Goal: Transaction & Acquisition: Purchase product/service

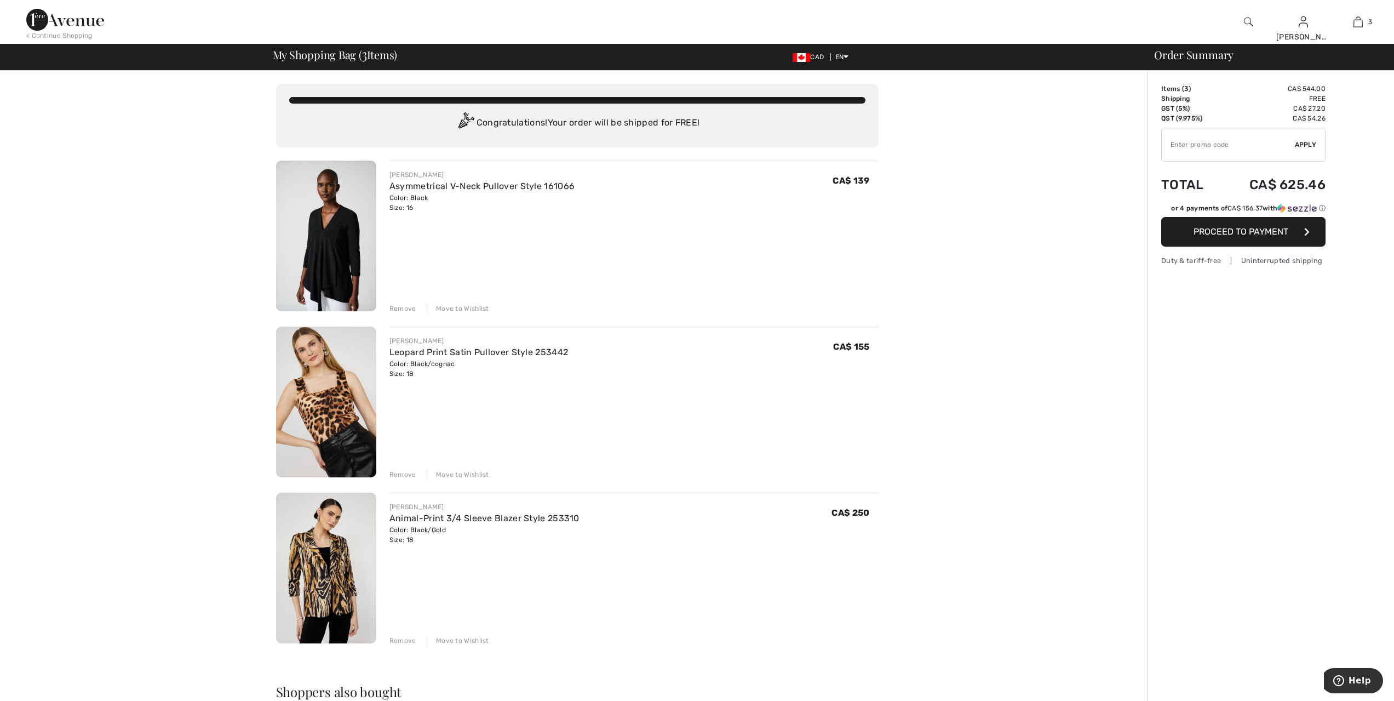
click at [84, 24] on img at bounding box center [65, 20] width 78 height 22
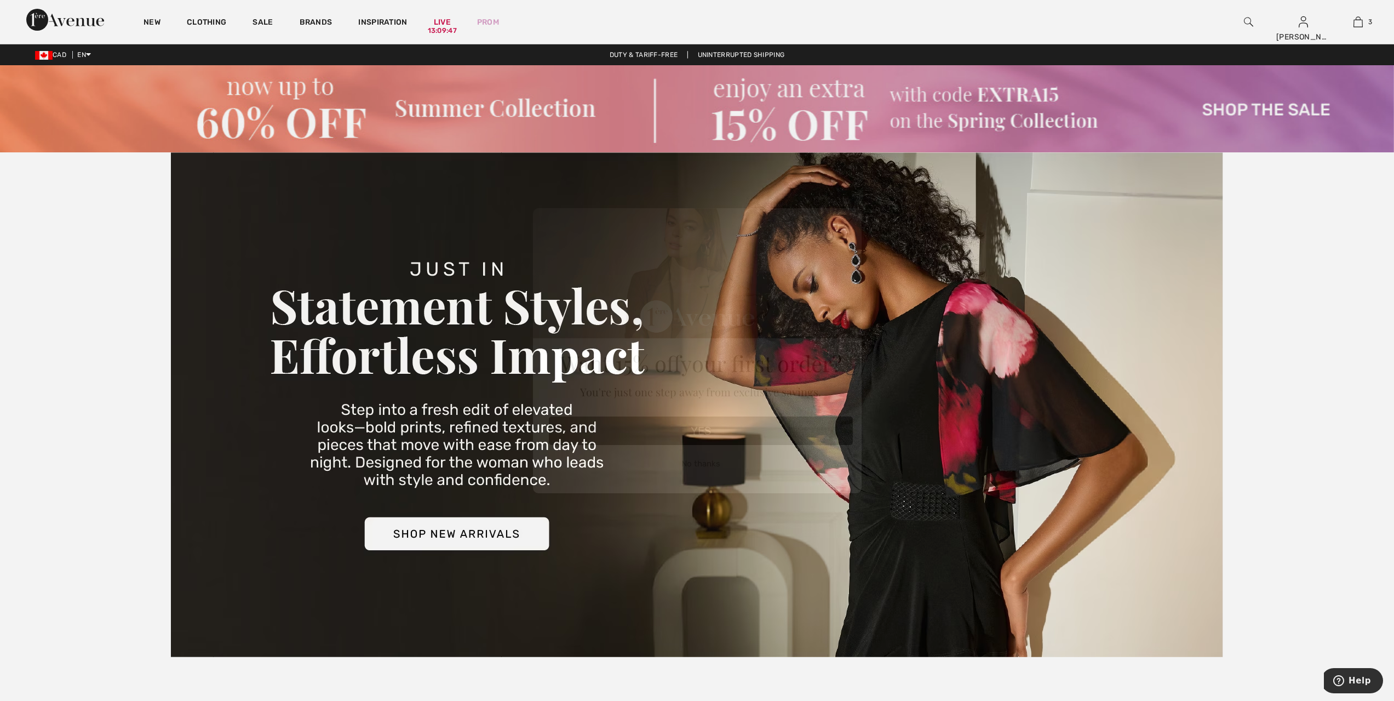
click at [147, 22] on div "Close dialog Want 15% off your first order? You're just one step away from excl…" at bounding box center [697, 350] width 1394 height 701
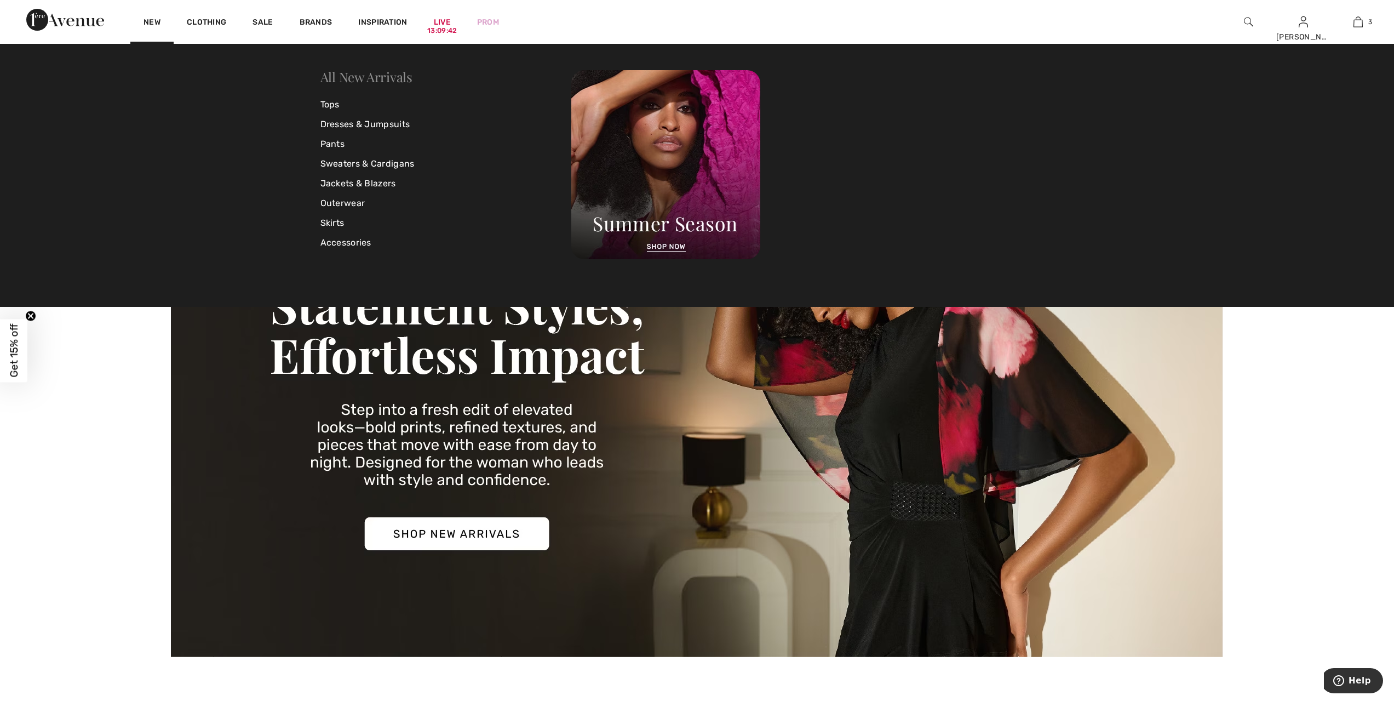
click at [367, 77] on link "All New Arrivals" at bounding box center [366, 77] width 92 height 18
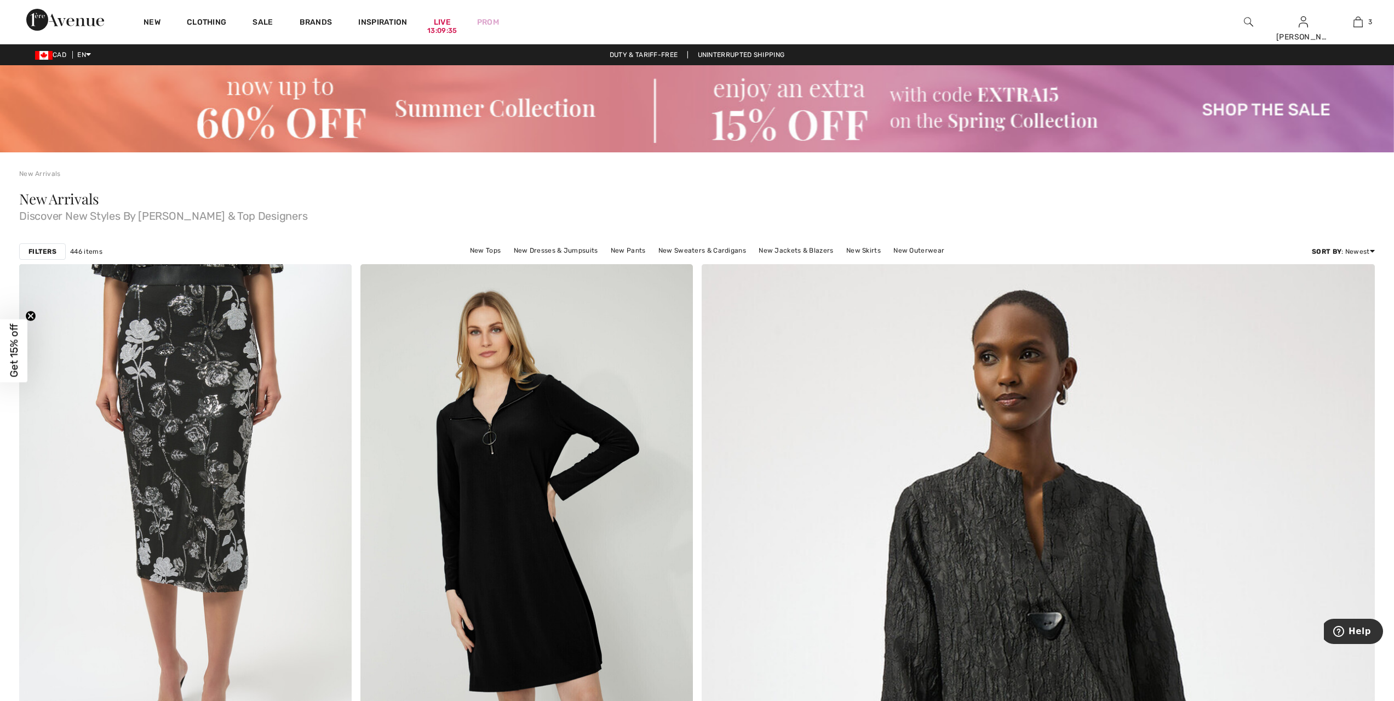
click at [42, 252] on strong "Filters" at bounding box center [42, 252] width 28 height 10
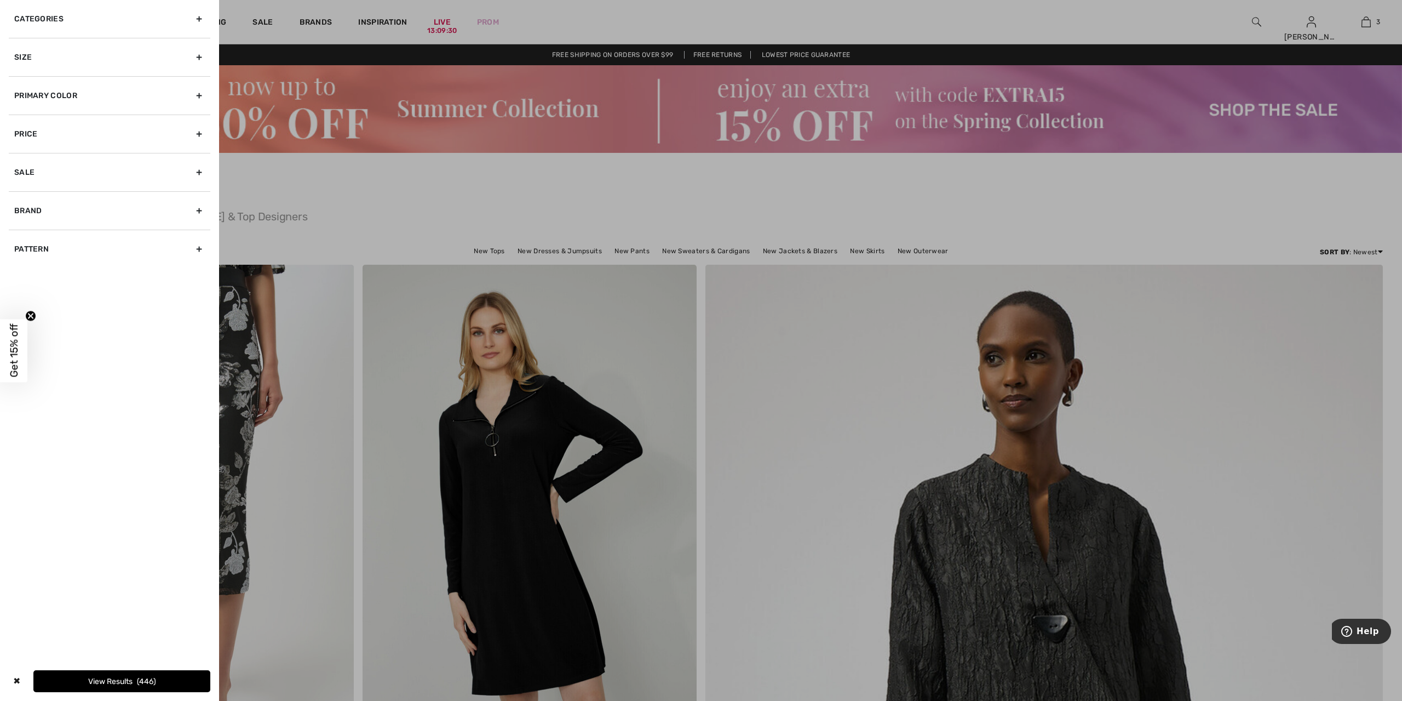
click at [25, 209] on div "Brand" at bounding box center [110, 210] width 202 height 38
click at [16, 232] on input"] "[PERSON_NAME]" at bounding box center [18, 235] width 8 height 8
checkbox input"] "true"
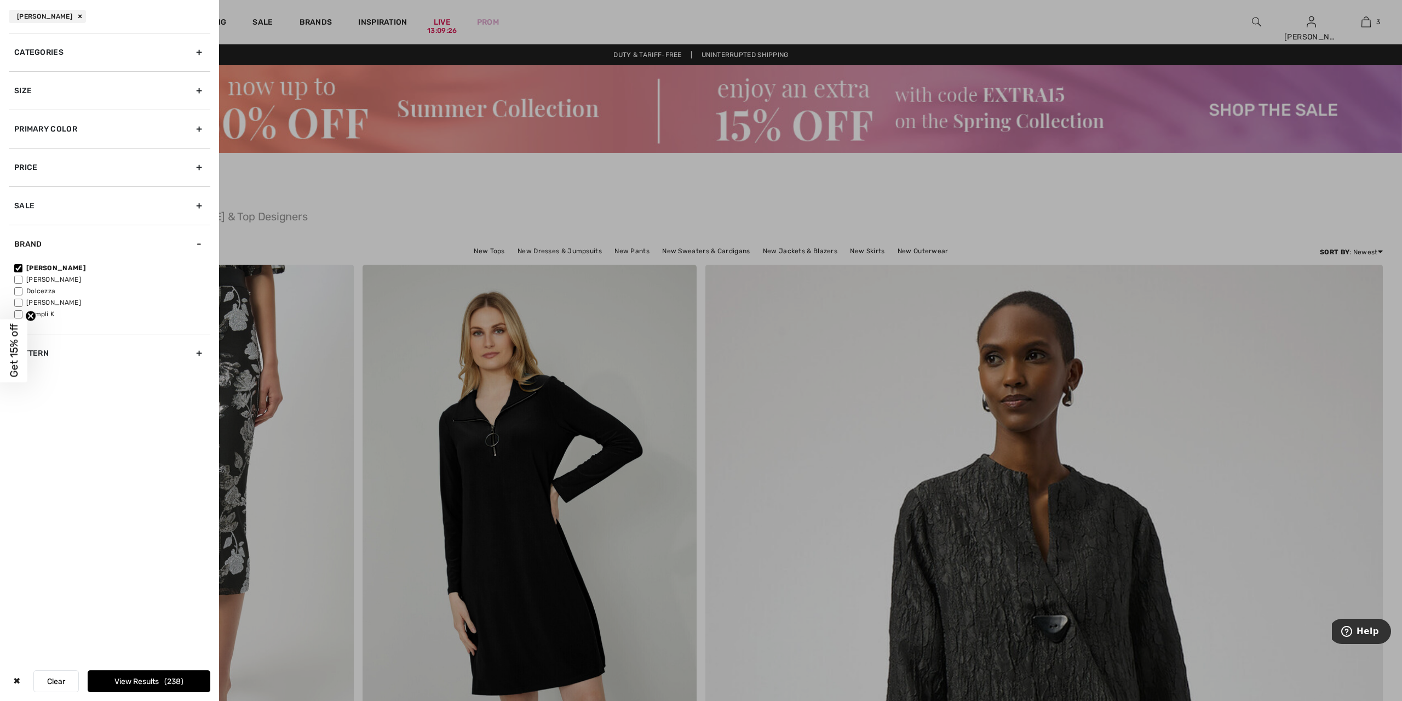
click at [142, 685] on button "View Results 238" at bounding box center [149, 681] width 123 height 22
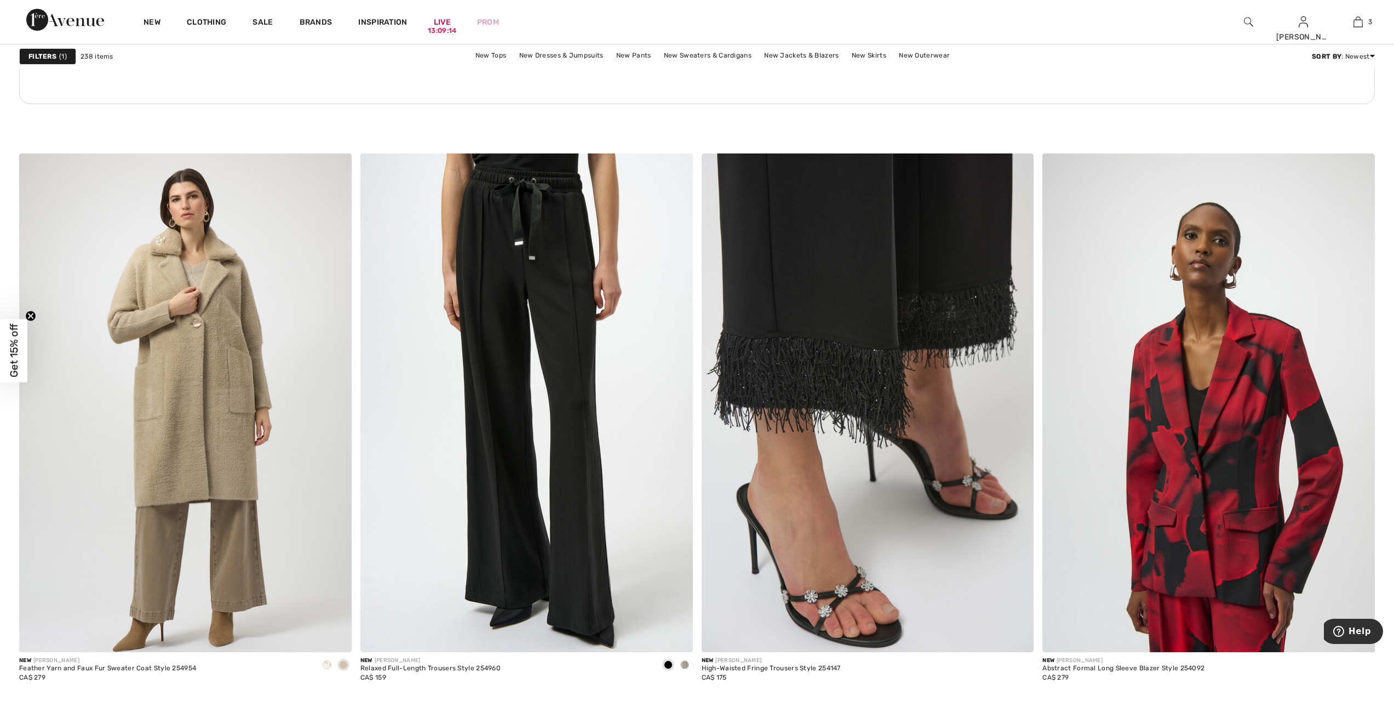
scroll to position [2397, 0]
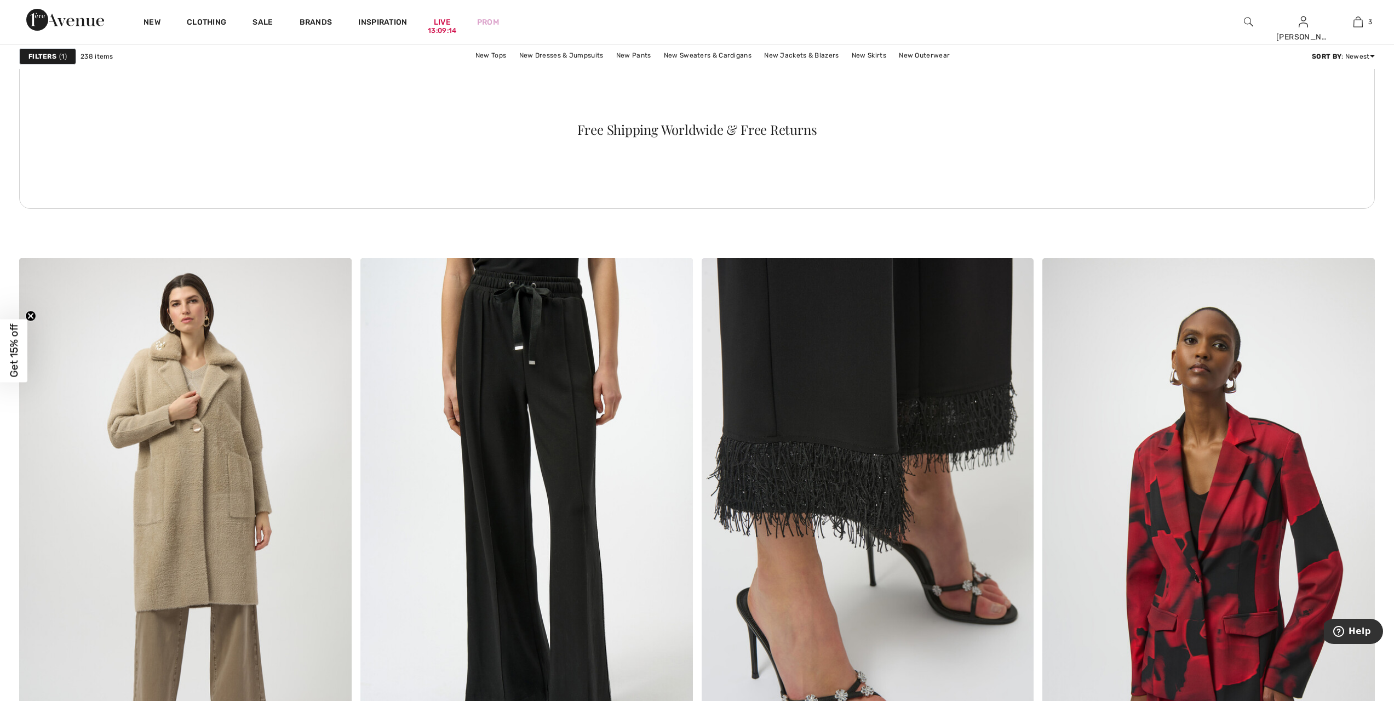
click at [863, 386] on img at bounding box center [868, 507] width 333 height 498
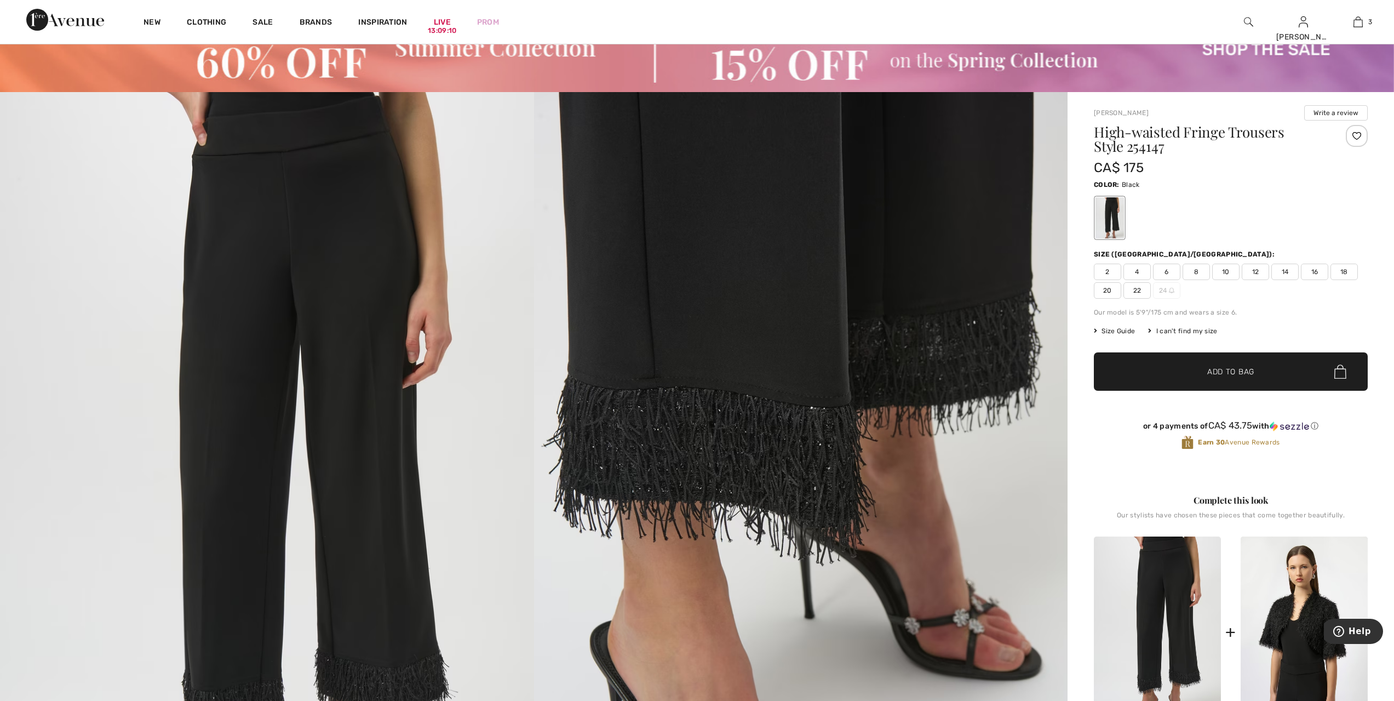
scroll to position [260, 0]
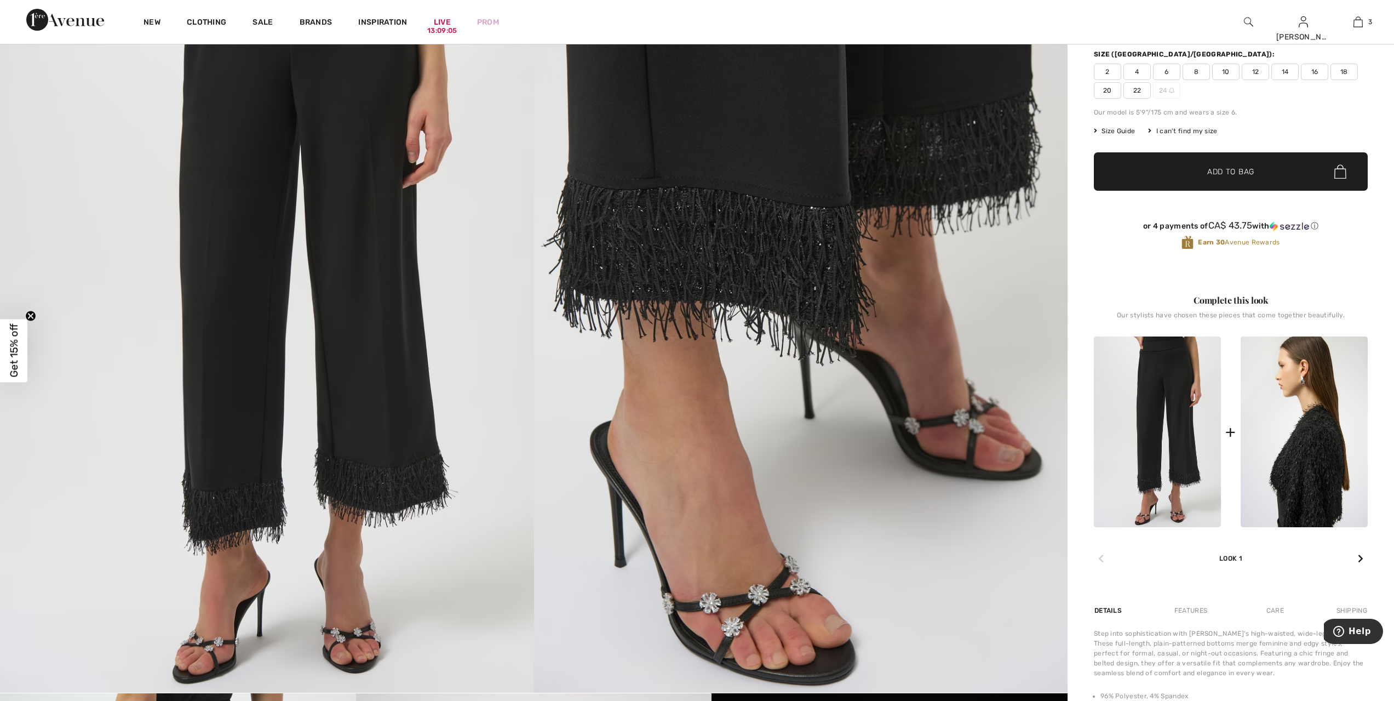
click at [1303, 450] on img at bounding box center [1304, 431] width 127 height 191
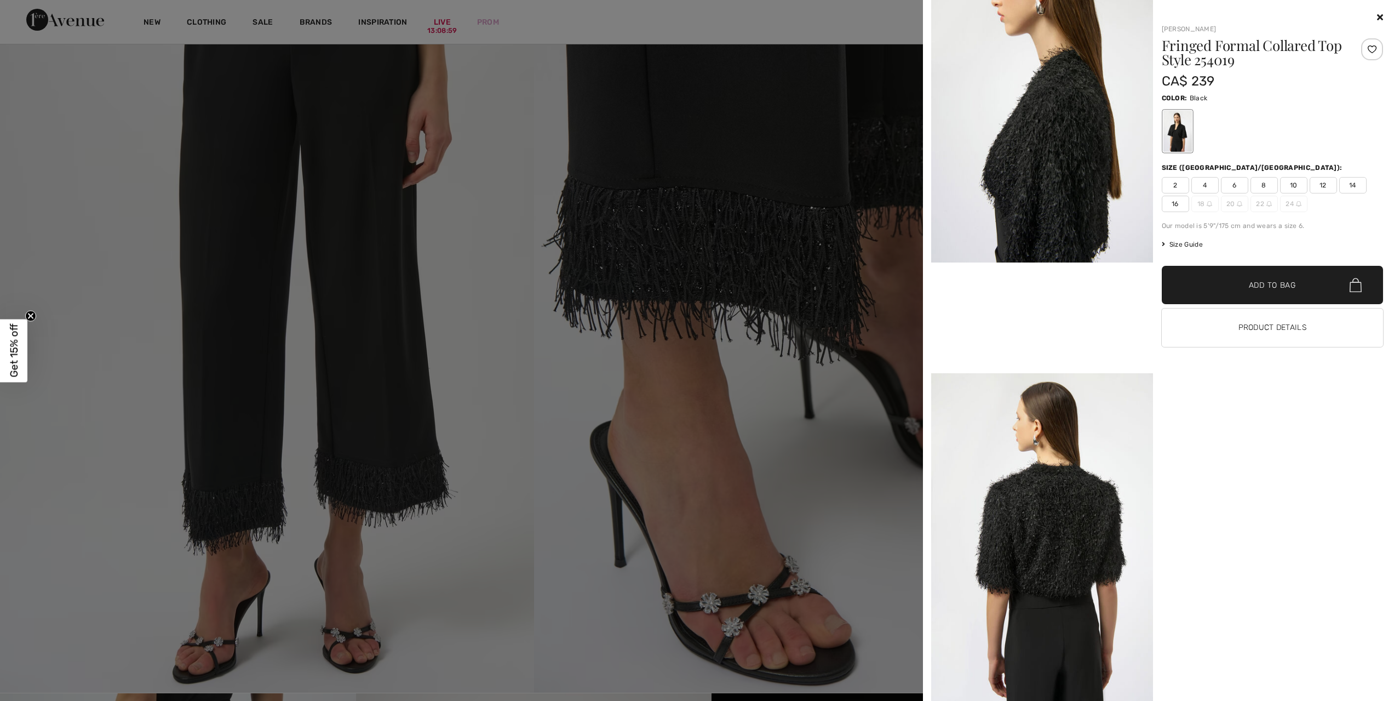
scroll to position [479, 0]
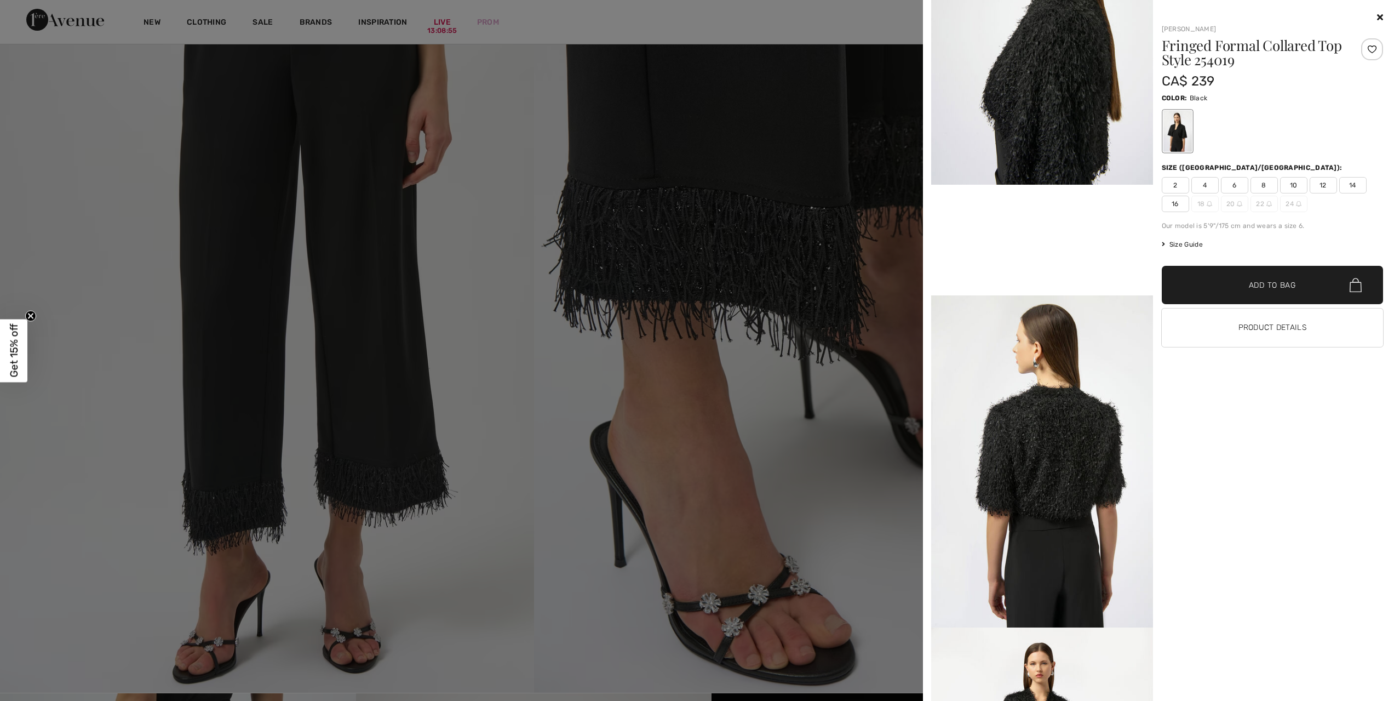
click at [1380, 17] on icon at bounding box center [1380, 17] width 6 height 9
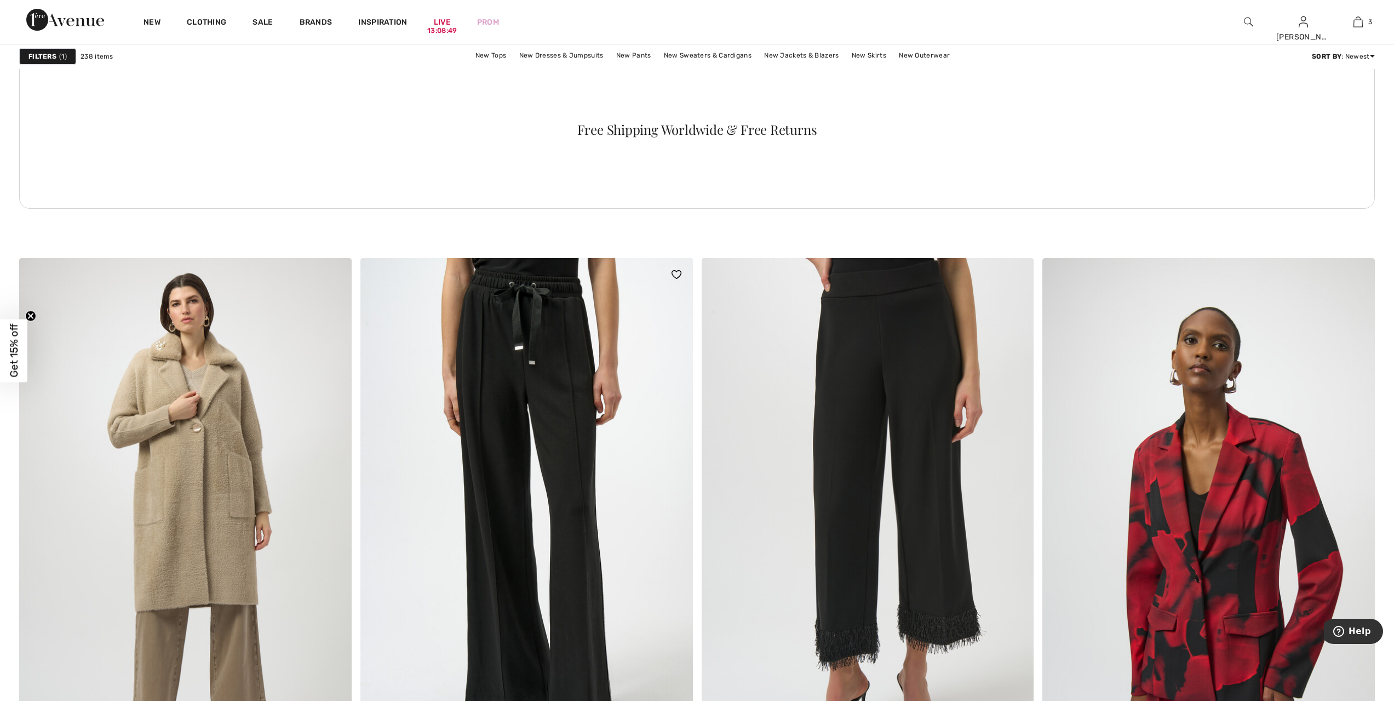
click at [531, 362] on img at bounding box center [526, 507] width 333 height 498
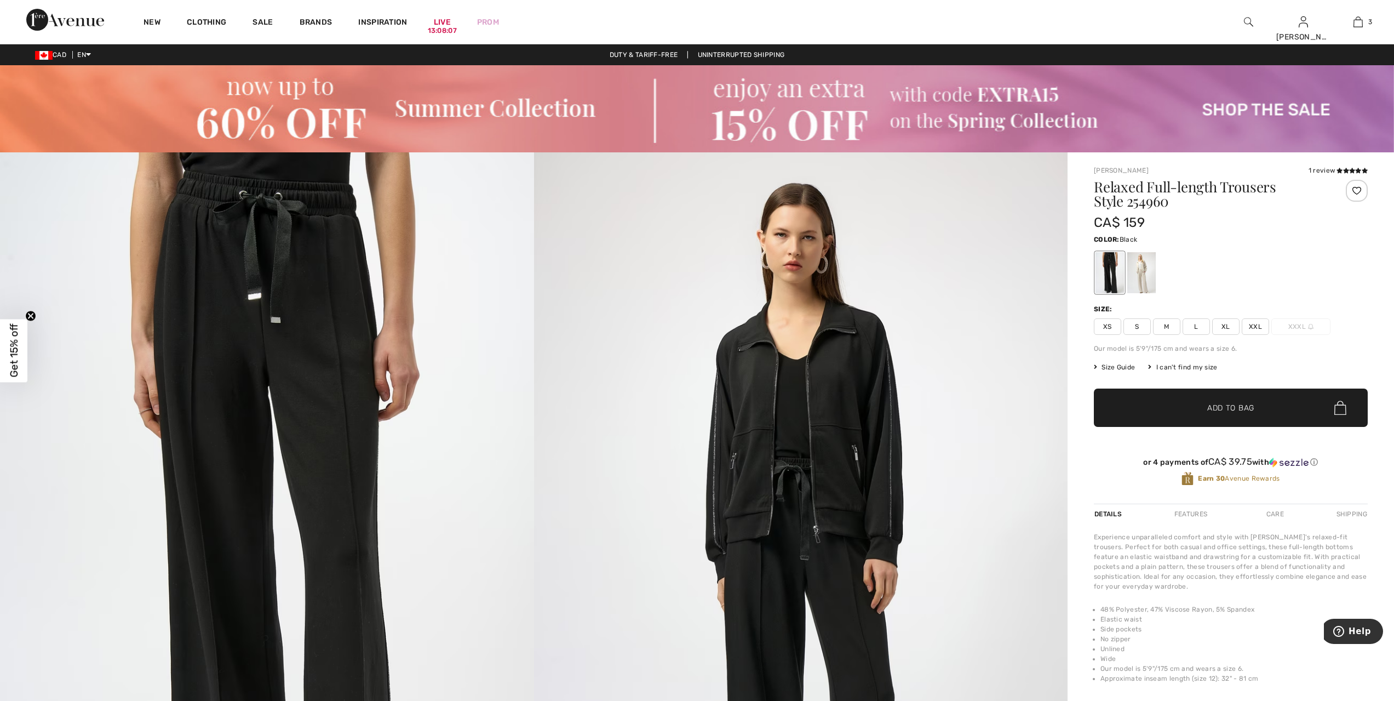
click at [1224, 328] on span "XL" at bounding box center [1225, 326] width 27 height 16
click at [1106, 279] on div at bounding box center [1110, 272] width 28 height 41
click at [1241, 410] on span "Add to Bag" at bounding box center [1230, 408] width 47 height 12
click at [1145, 281] on div at bounding box center [1141, 272] width 28 height 41
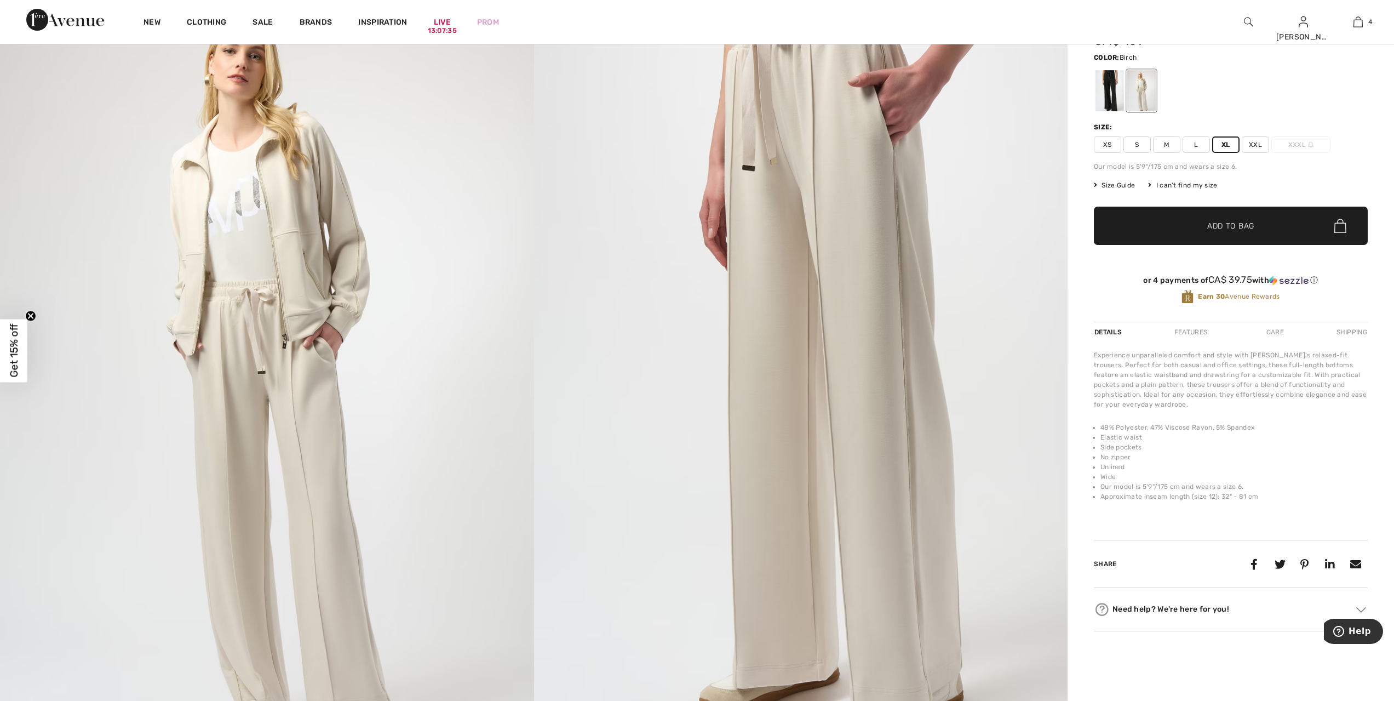
scroll to position [219, 0]
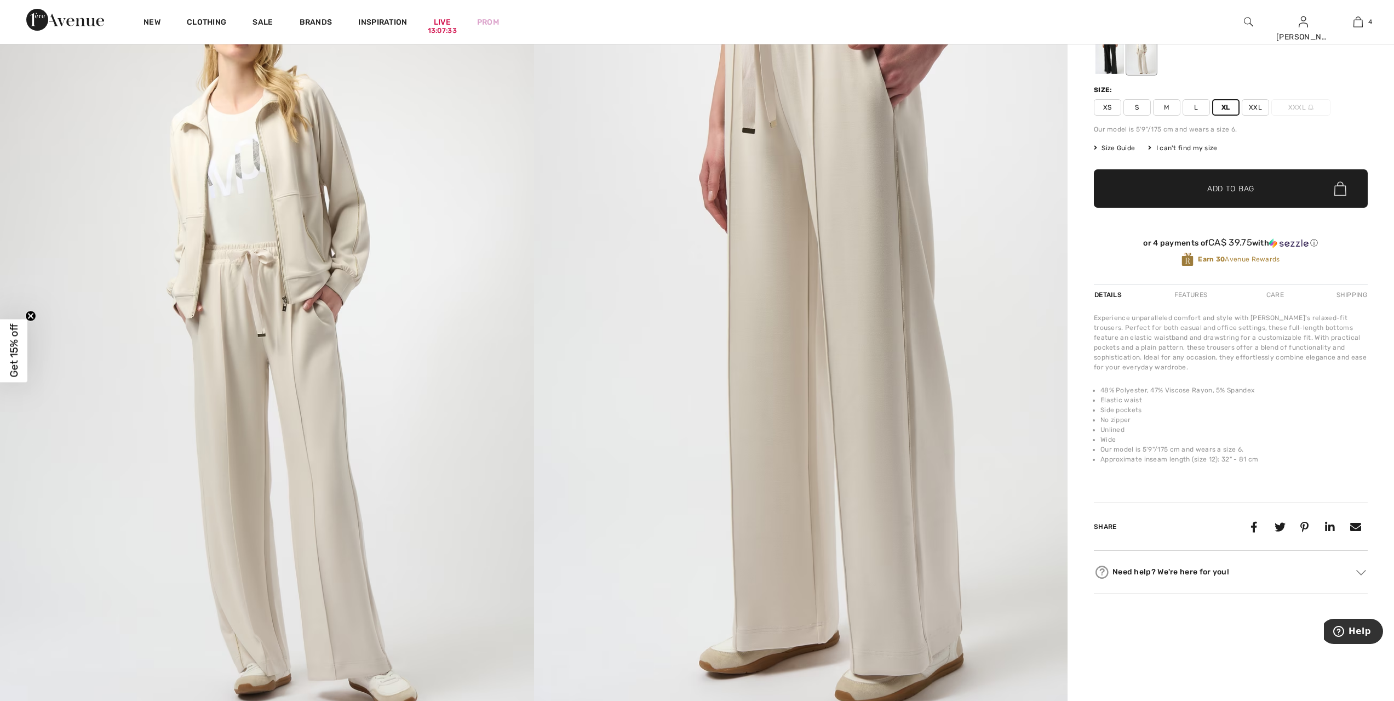
click at [910, 420] on img at bounding box center [801, 333] width 534 height 800
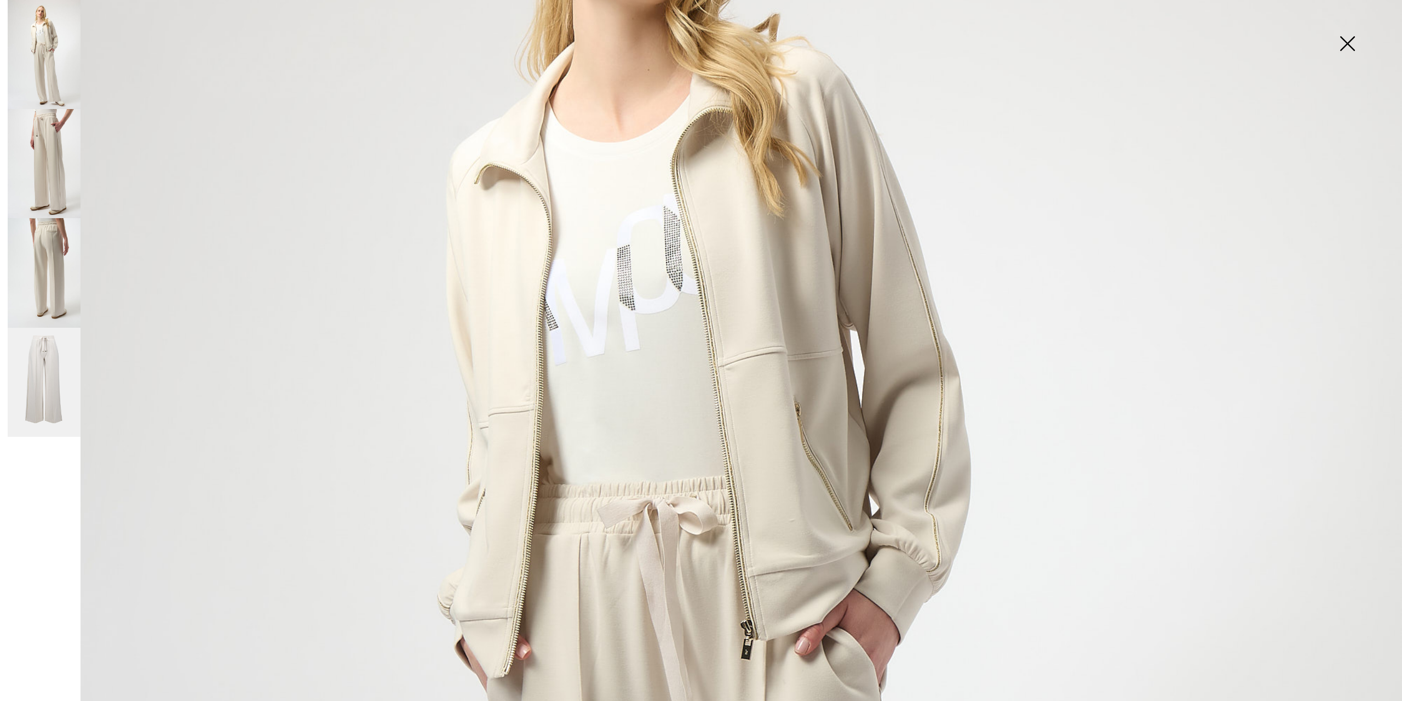
scroll to position [205, 0]
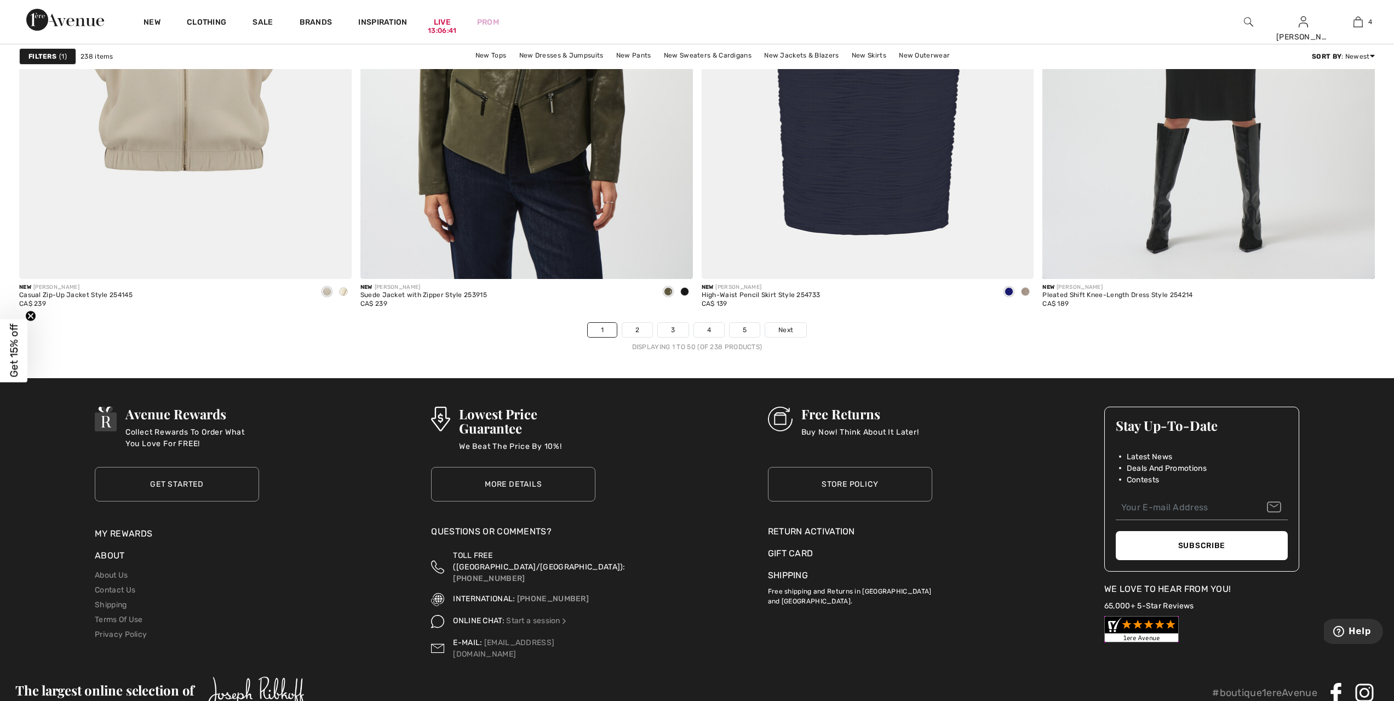
scroll to position [8299, 0]
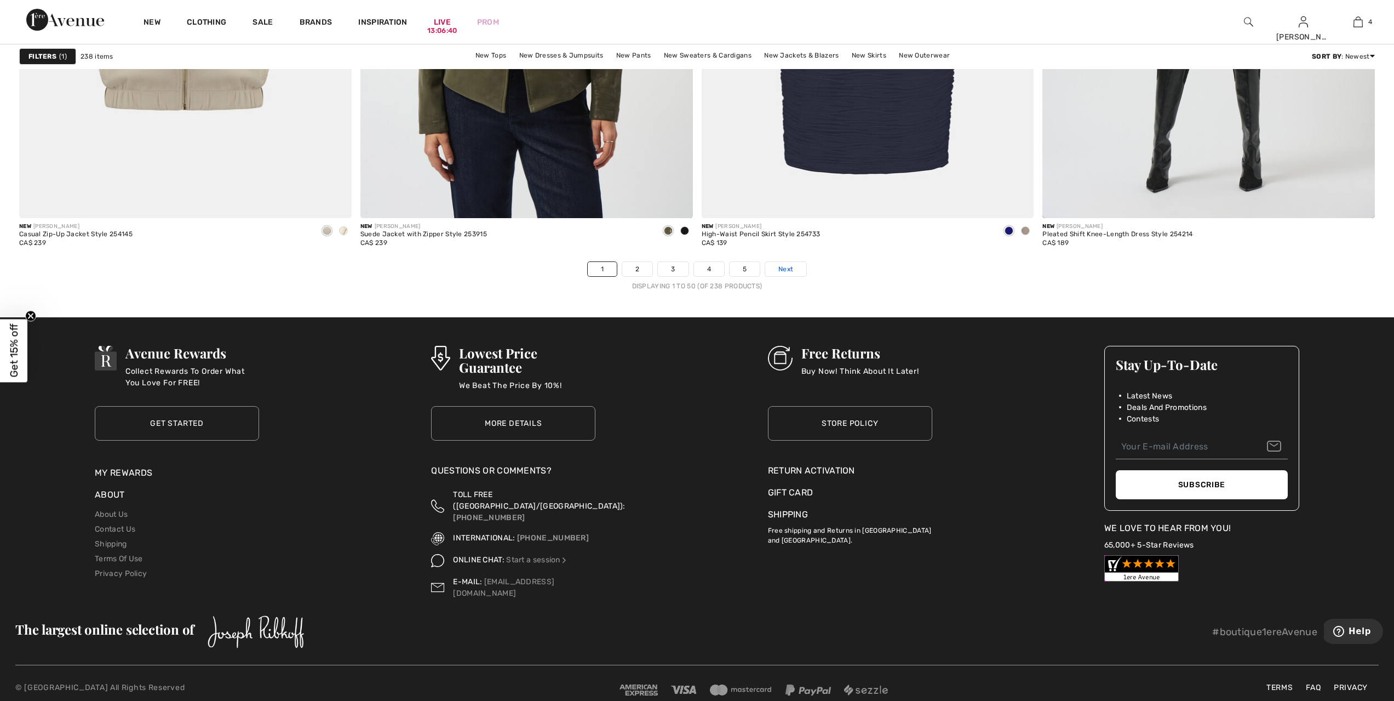
click at [797, 272] on link "Next" at bounding box center [785, 269] width 41 height 14
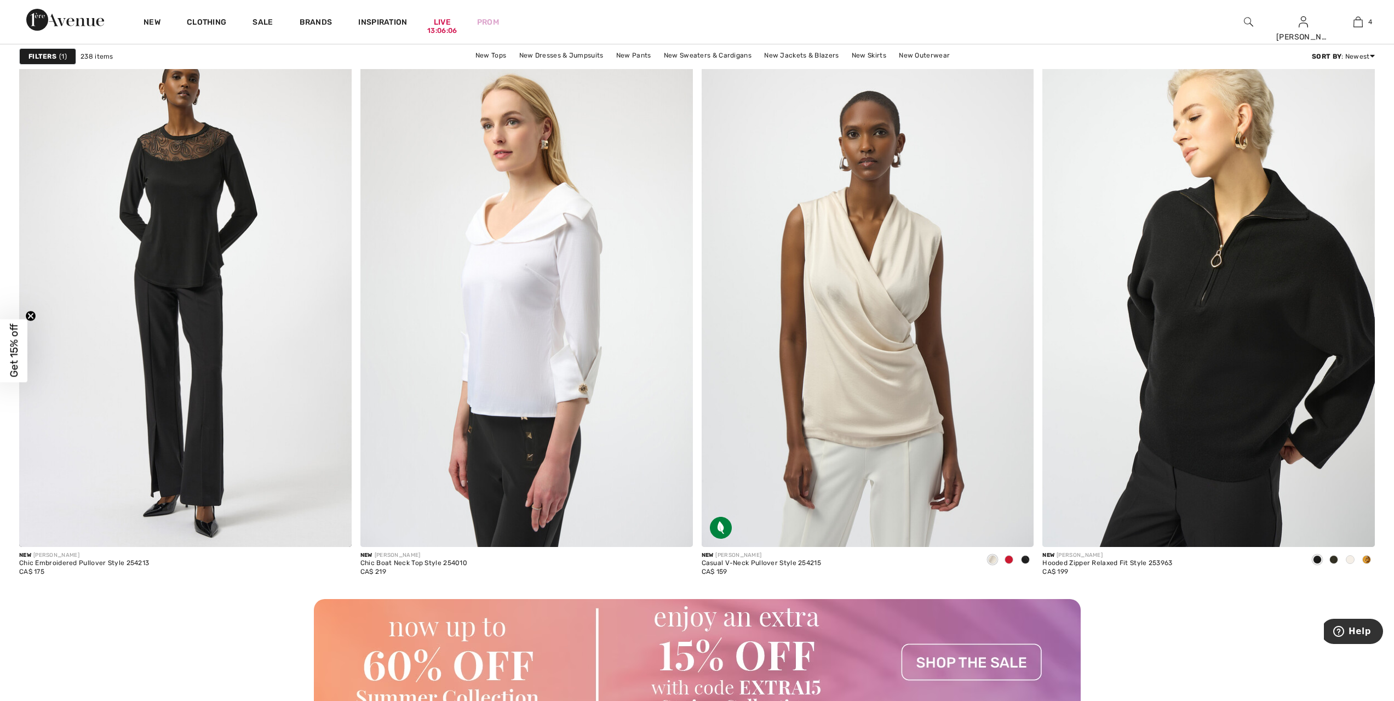
scroll to position [3711, 0]
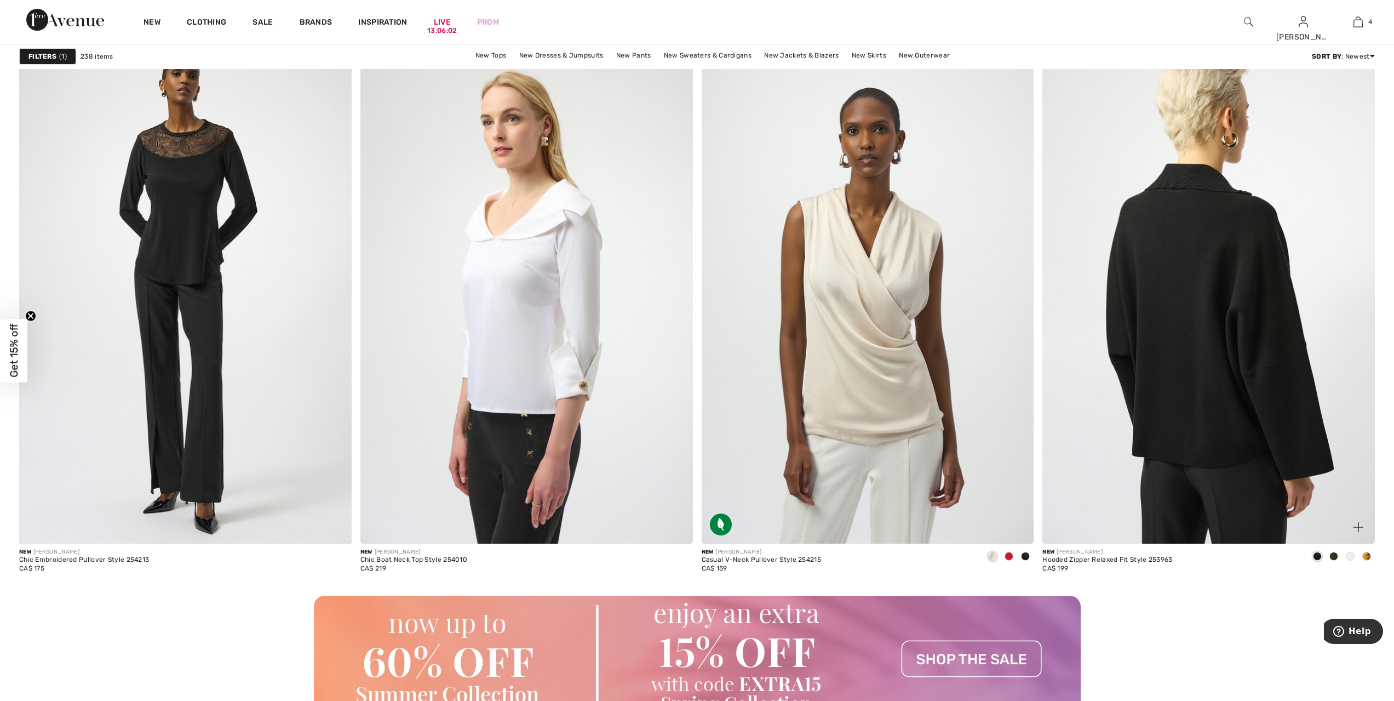
click at [1232, 375] on img at bounding box center [1208, 294] width 333 height 498
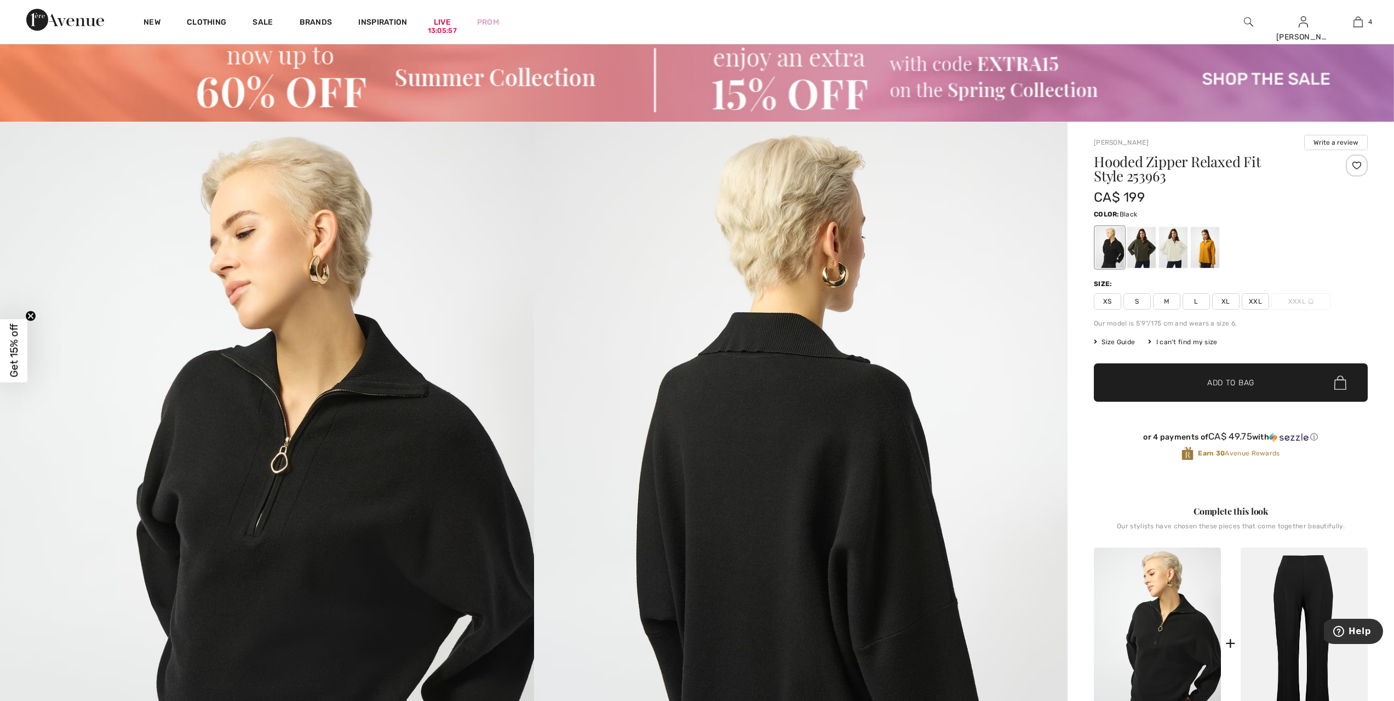
scroll to position [233, 0]
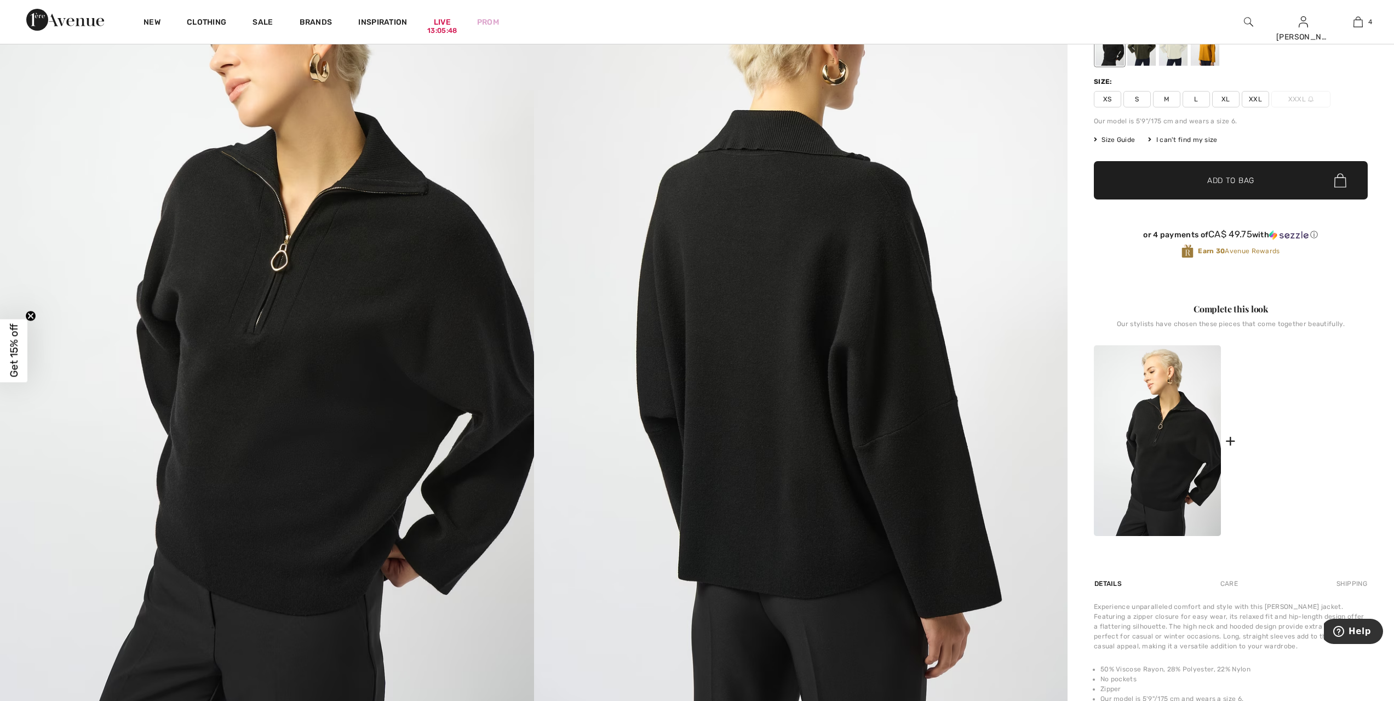
click at [1307, 456] on img at bounding box center [1304, 440] width 127 height 191
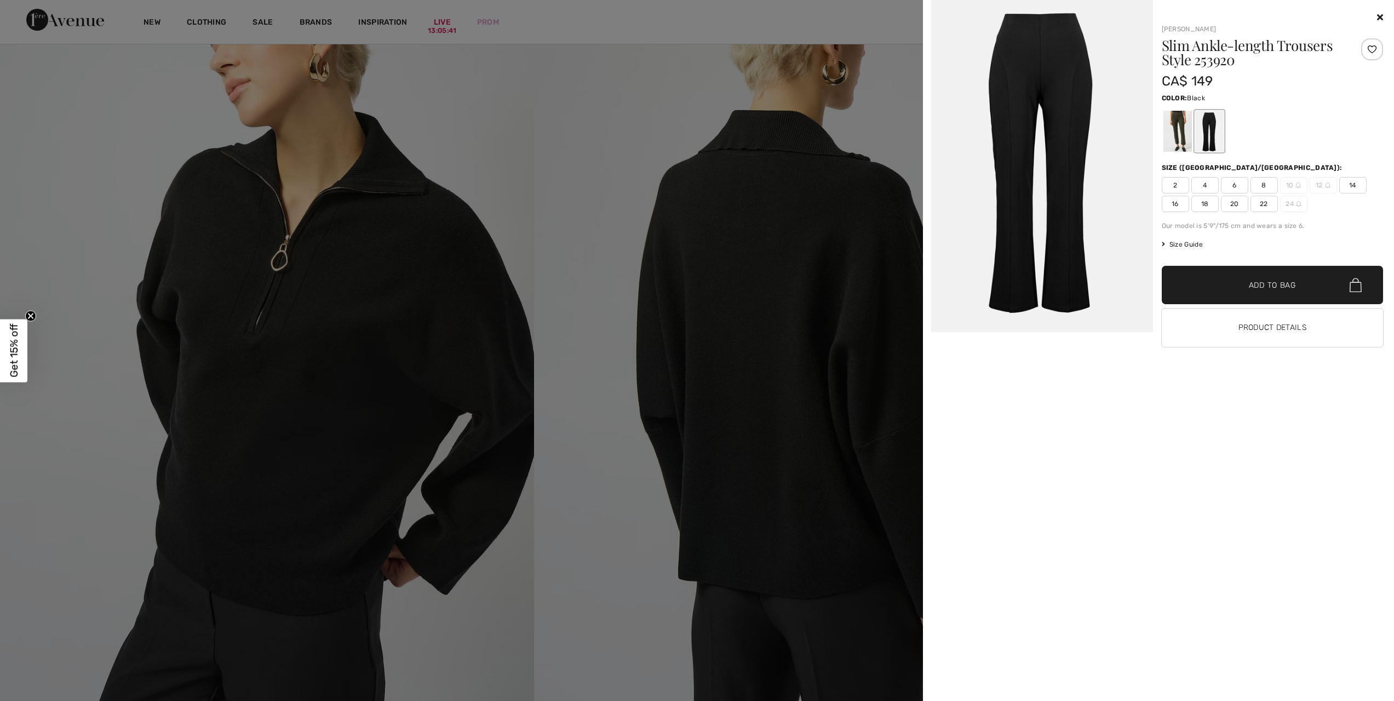
click at [1071, 144] on img at bounding box center [1042, 166] width 222 height 332
click at [1205, 130] on div at bounding box center [1209, 131] width 28 height 41
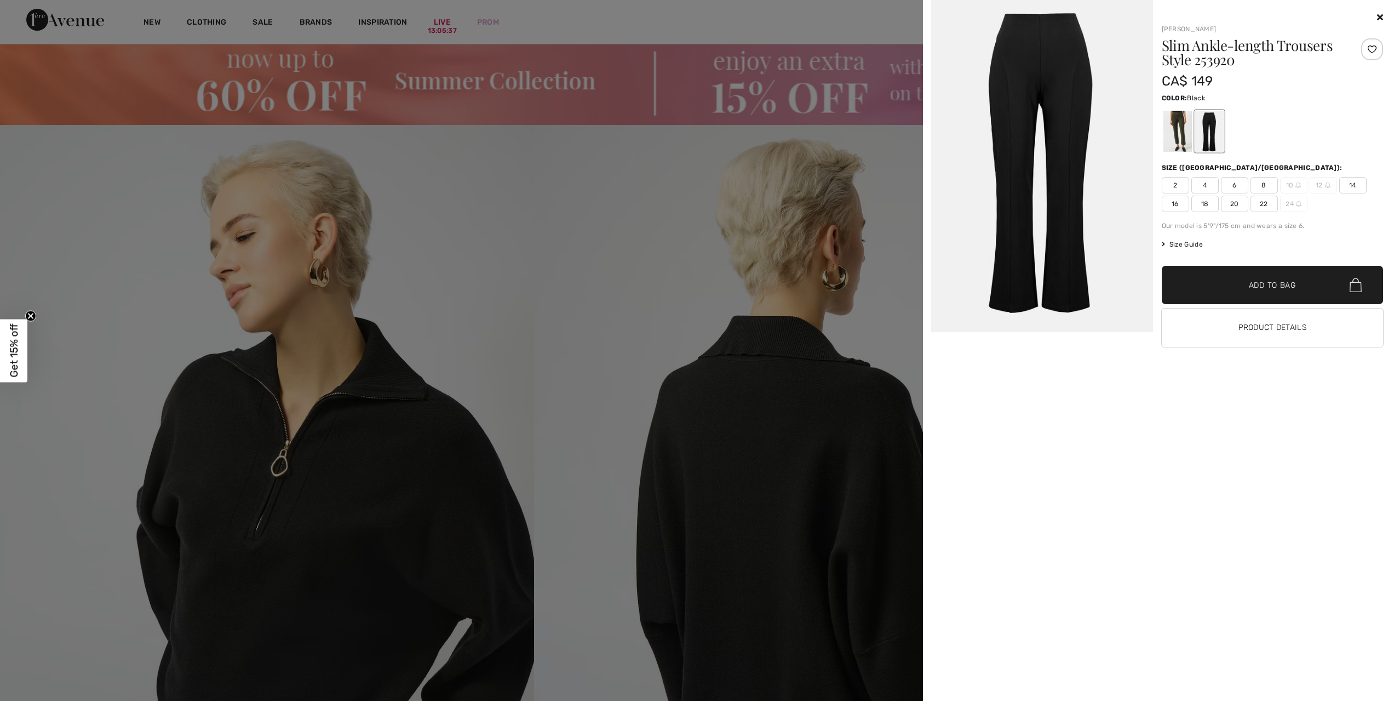
scroll to position [0, 0]
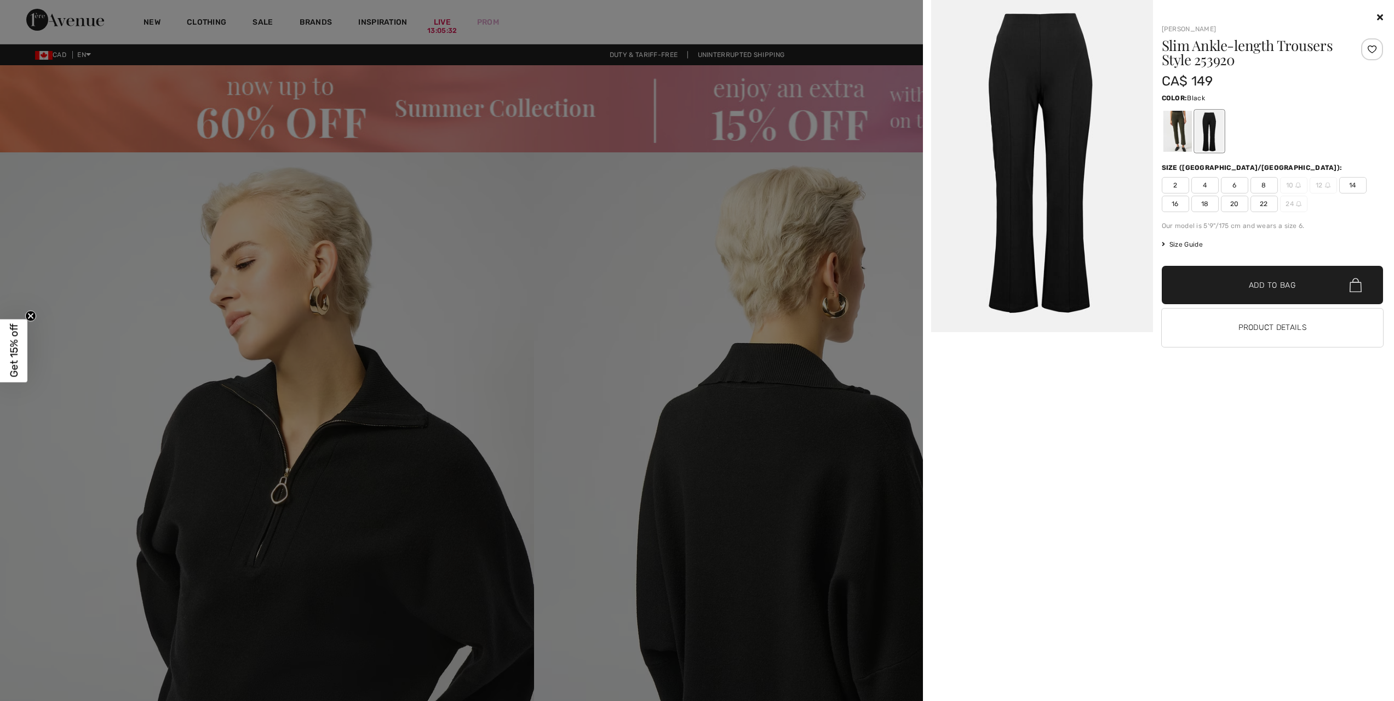
click at [1378, 15] on icon at bounding box center [1380, 17] width 6 height 9
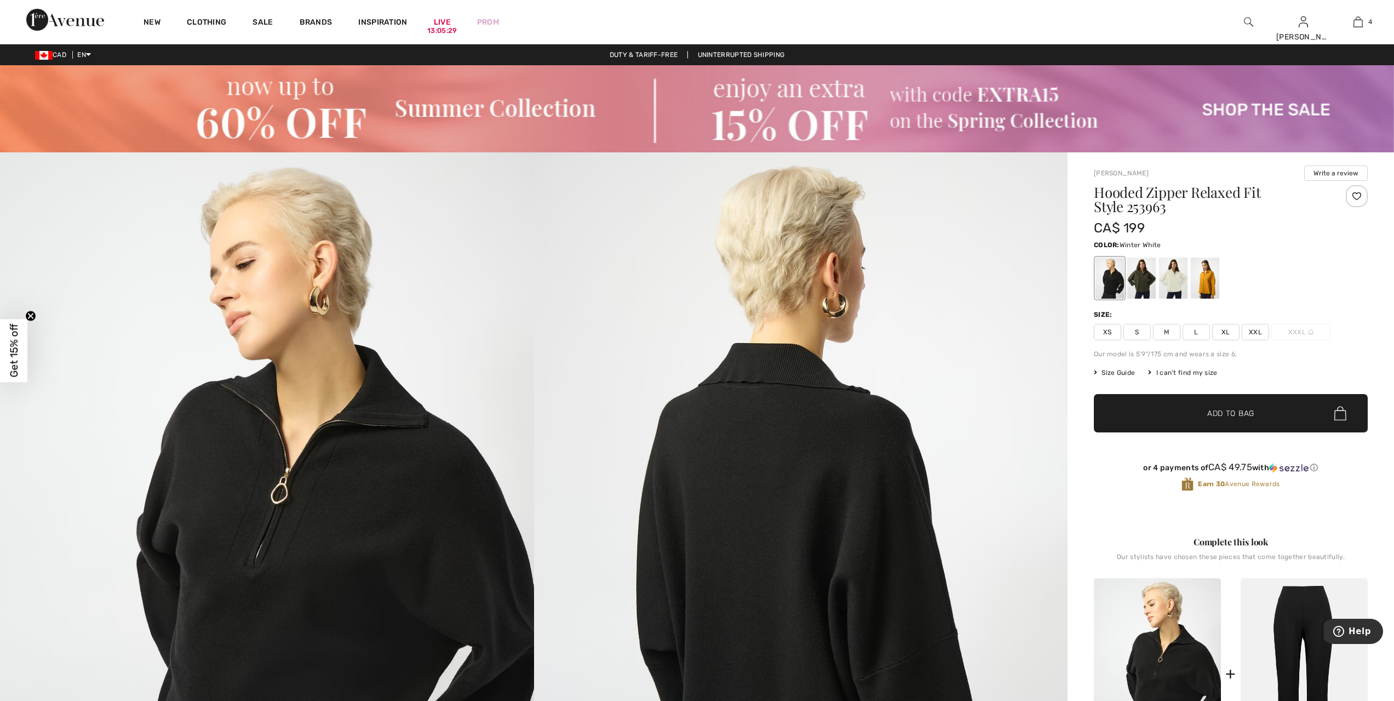
click at [1173, 293] on div at bounding box center [1173, 277] width 28 height 41
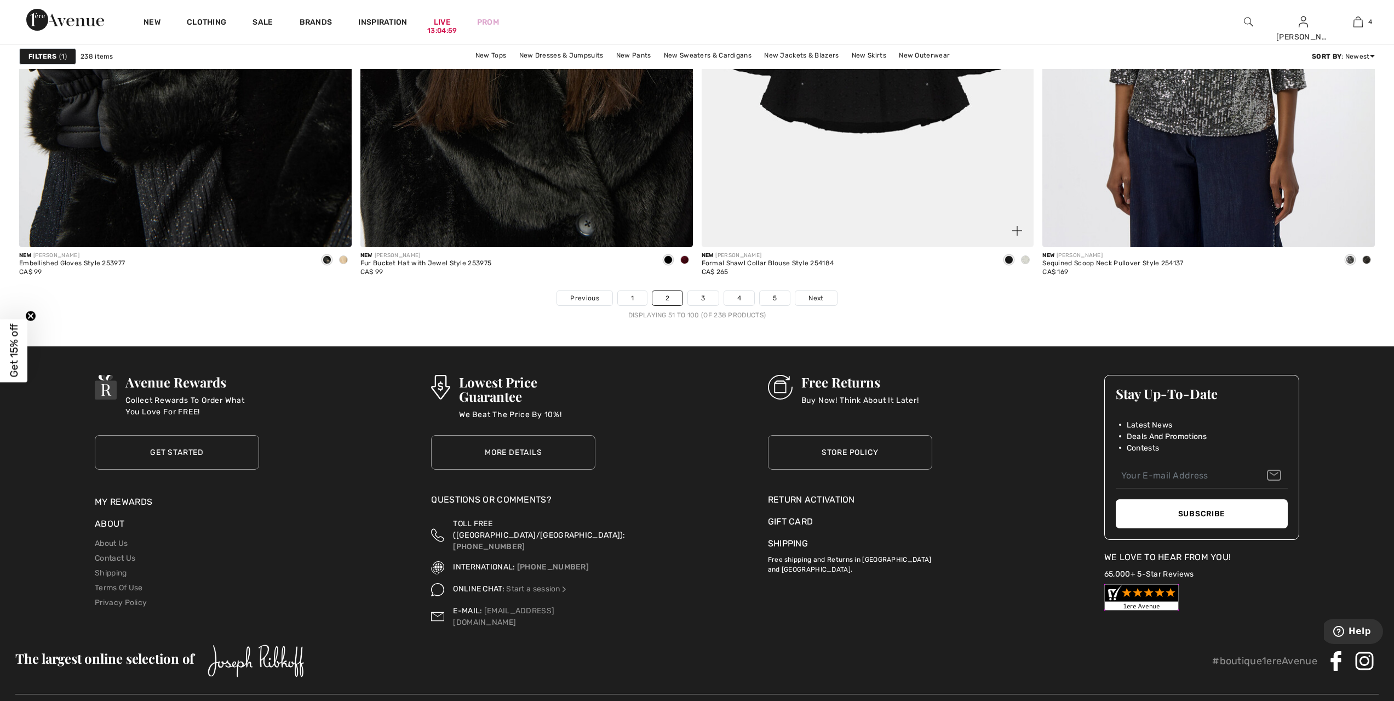
scroll to position [8304, 0]
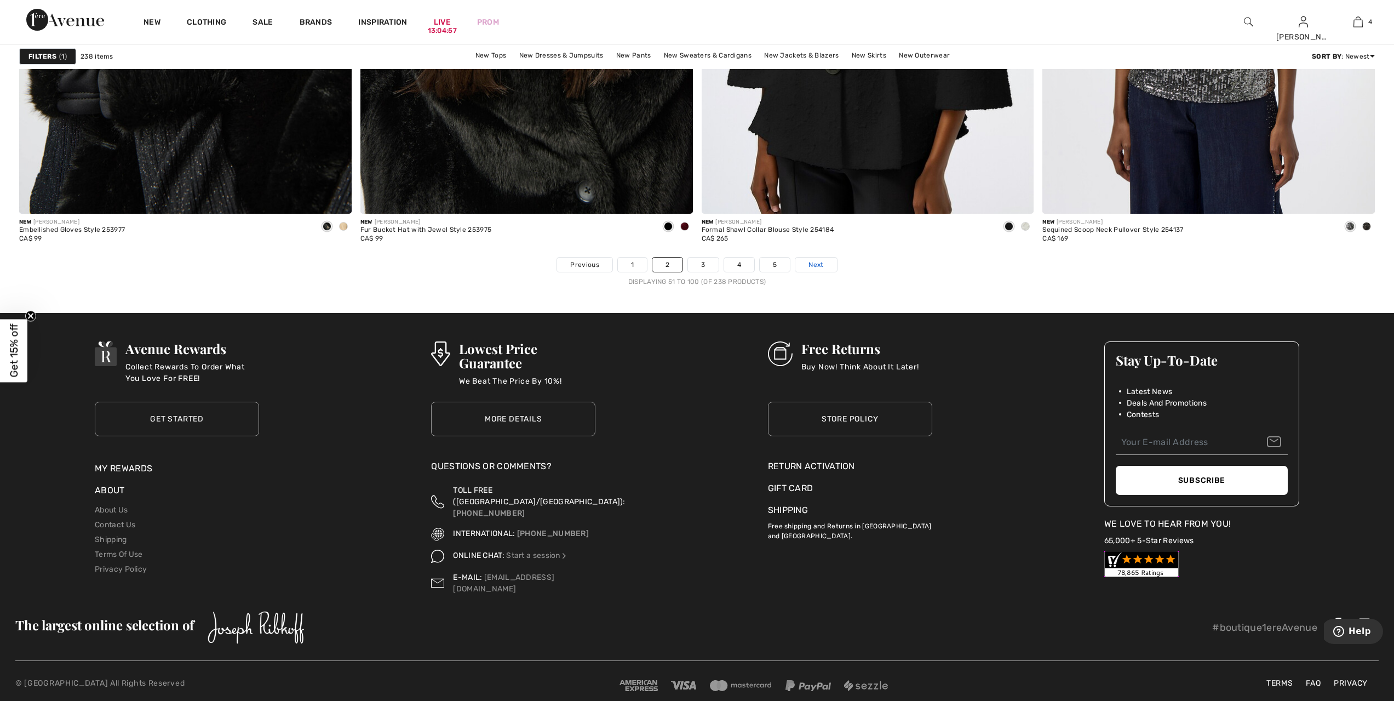
click at [827, 266] on link "Next" at bounding box center [815, 264] width 41 height 14
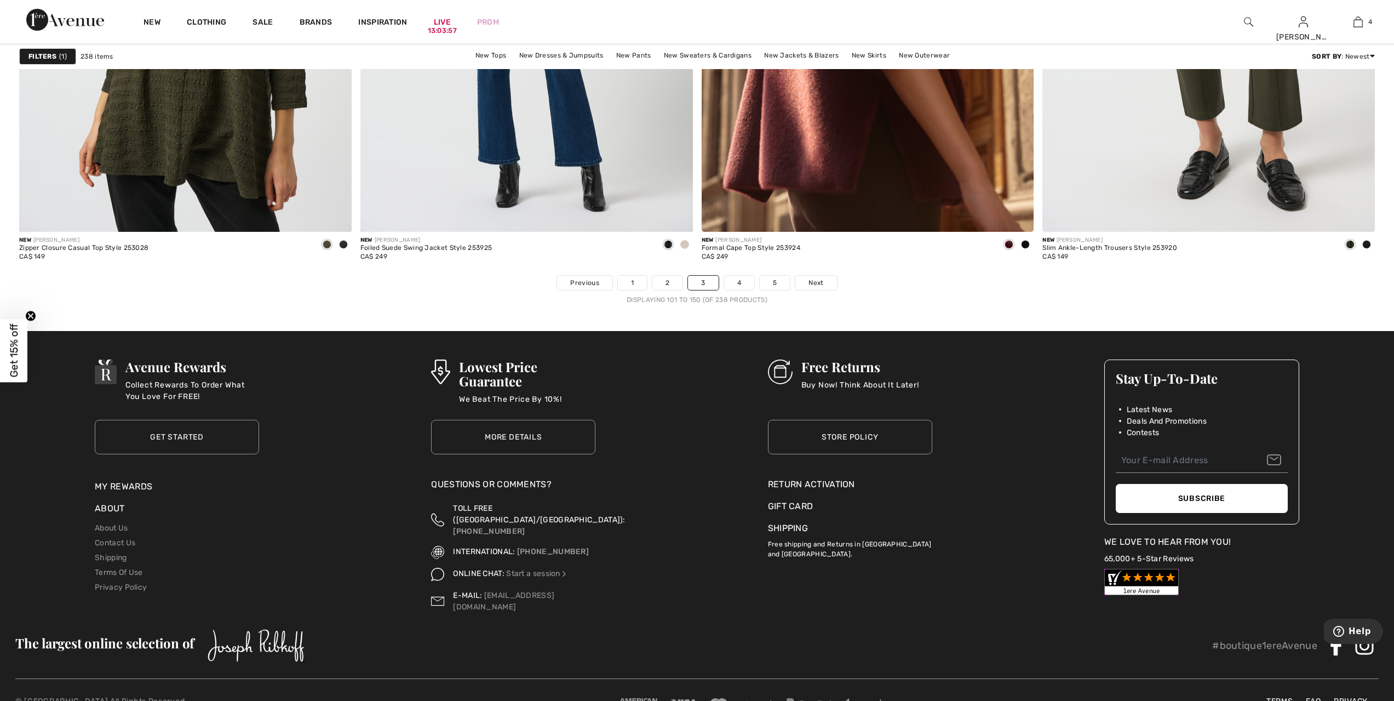
scroll to position [8304, 0]
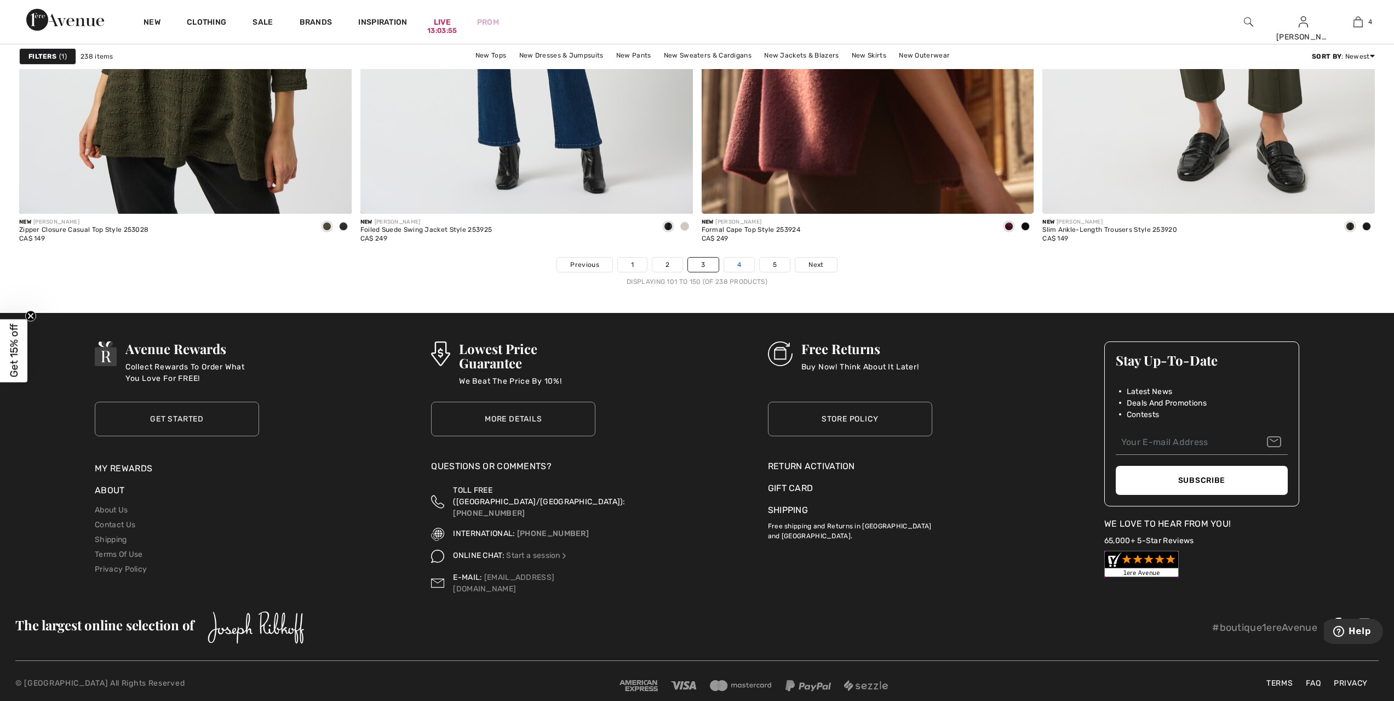
click at [744, 262] on link "4" at bounding box center [739, 264] width 30 height 14
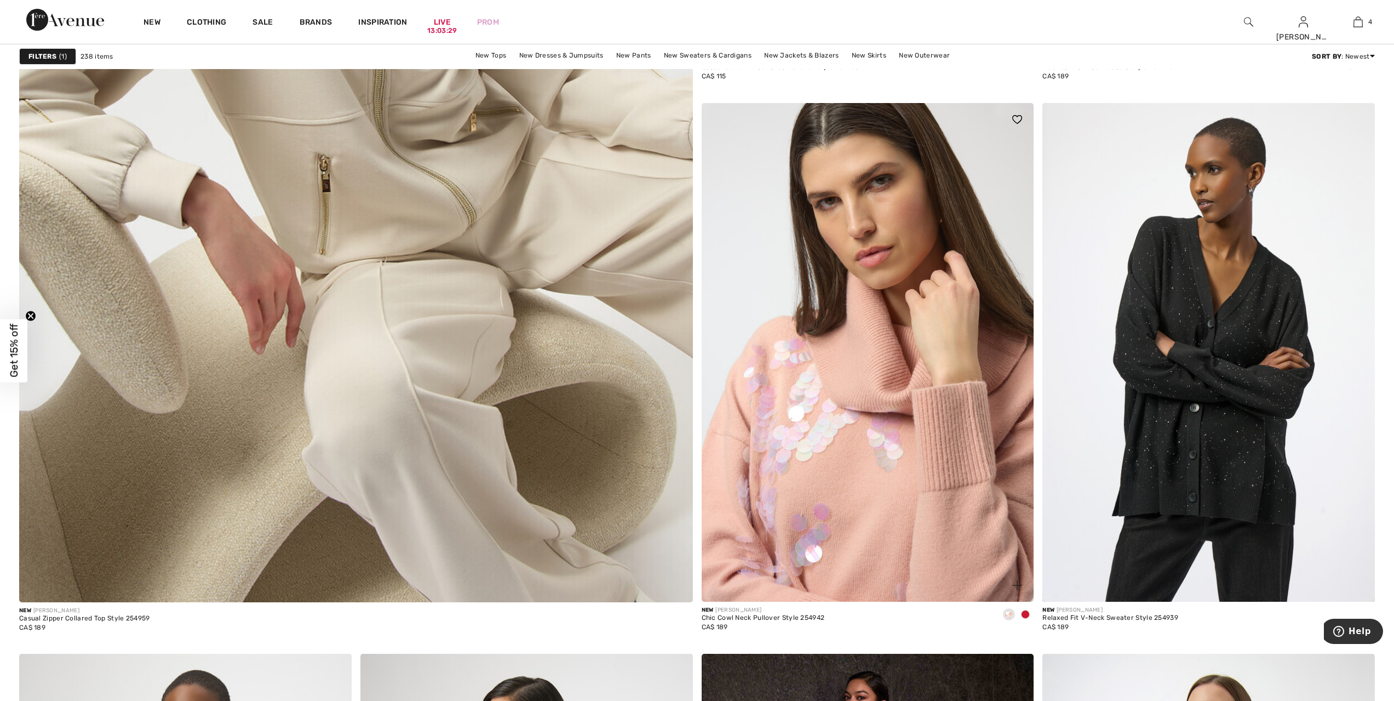
scroll to position [4930, 0]
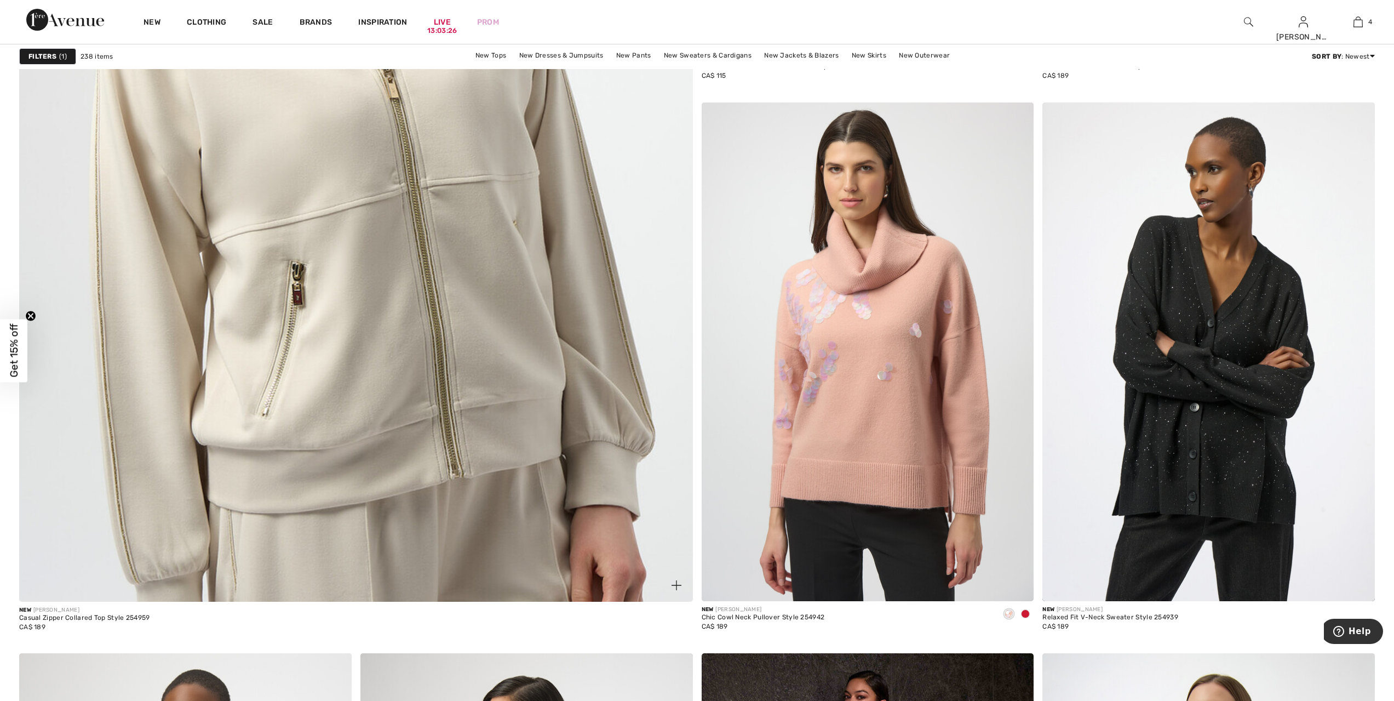
click at [346, 287] on img at bounding box center [356, 158] width 808 height 1212
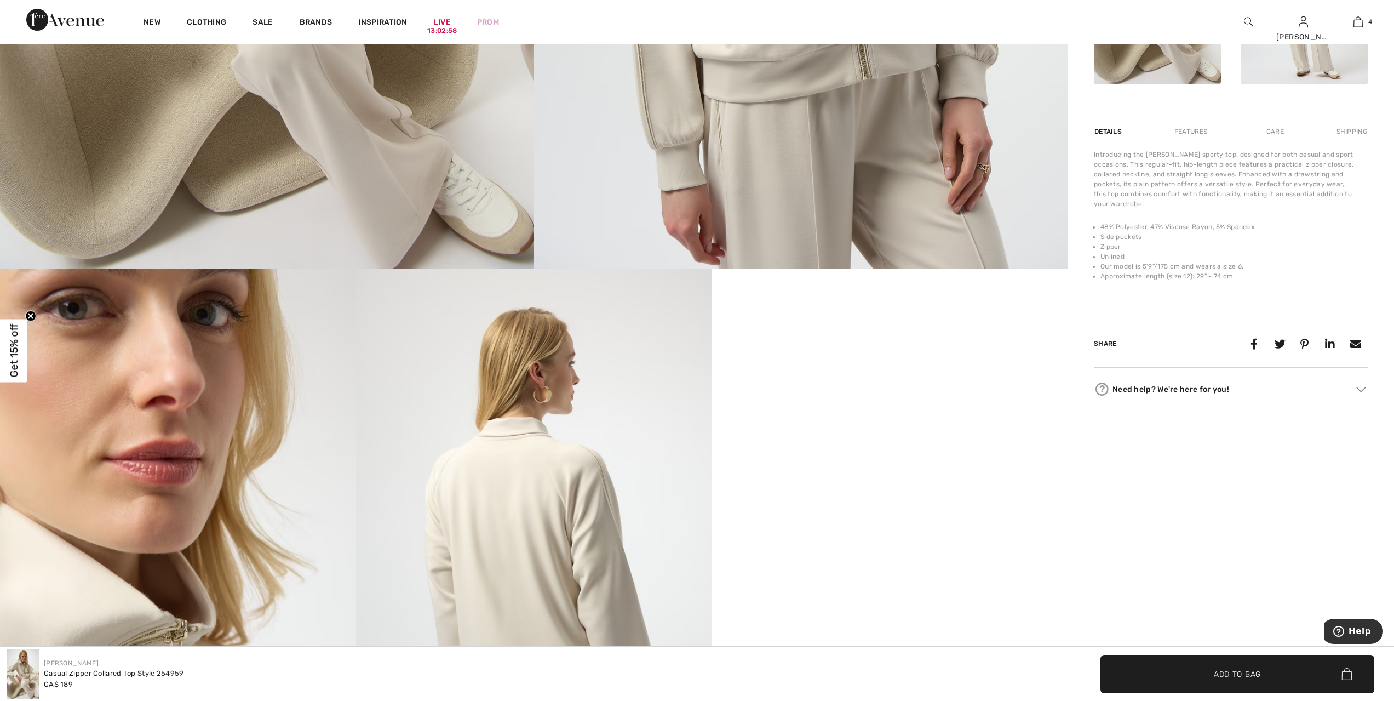
scroll to position [657, 0]
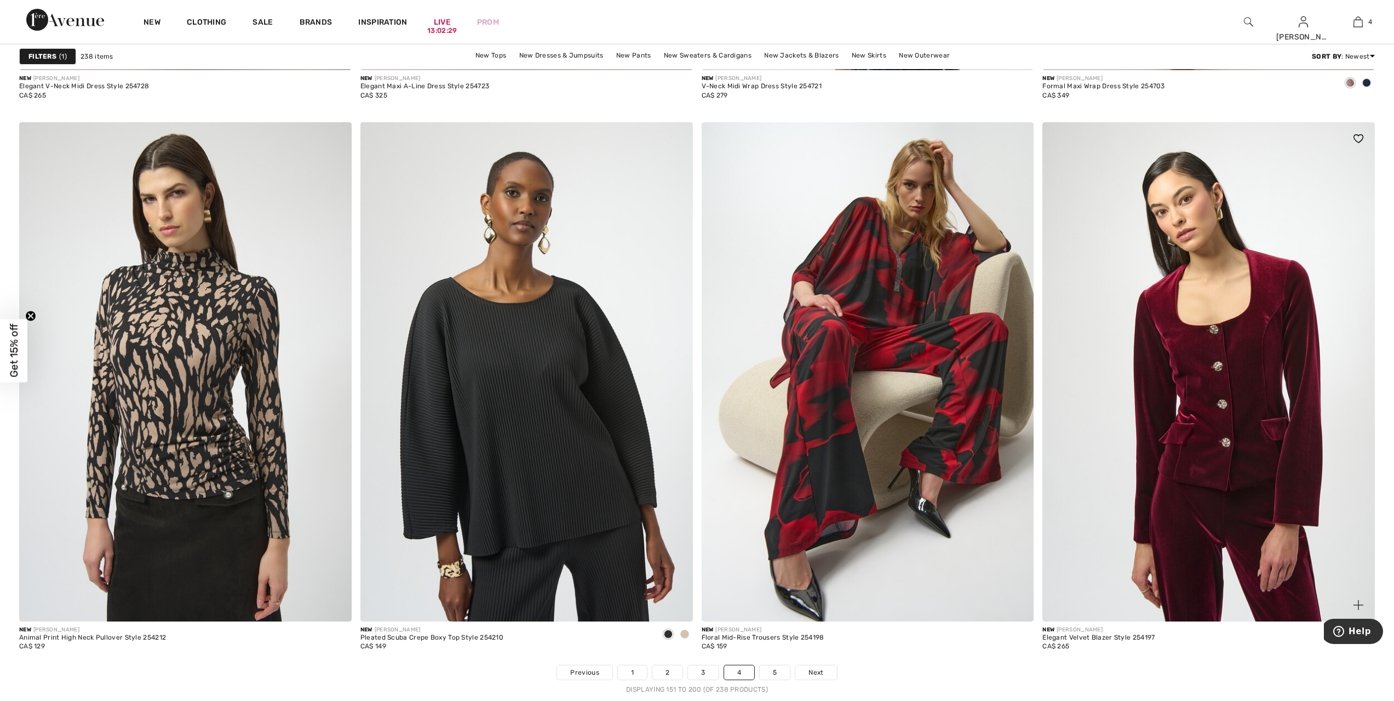
scroll to position [8025, 0]
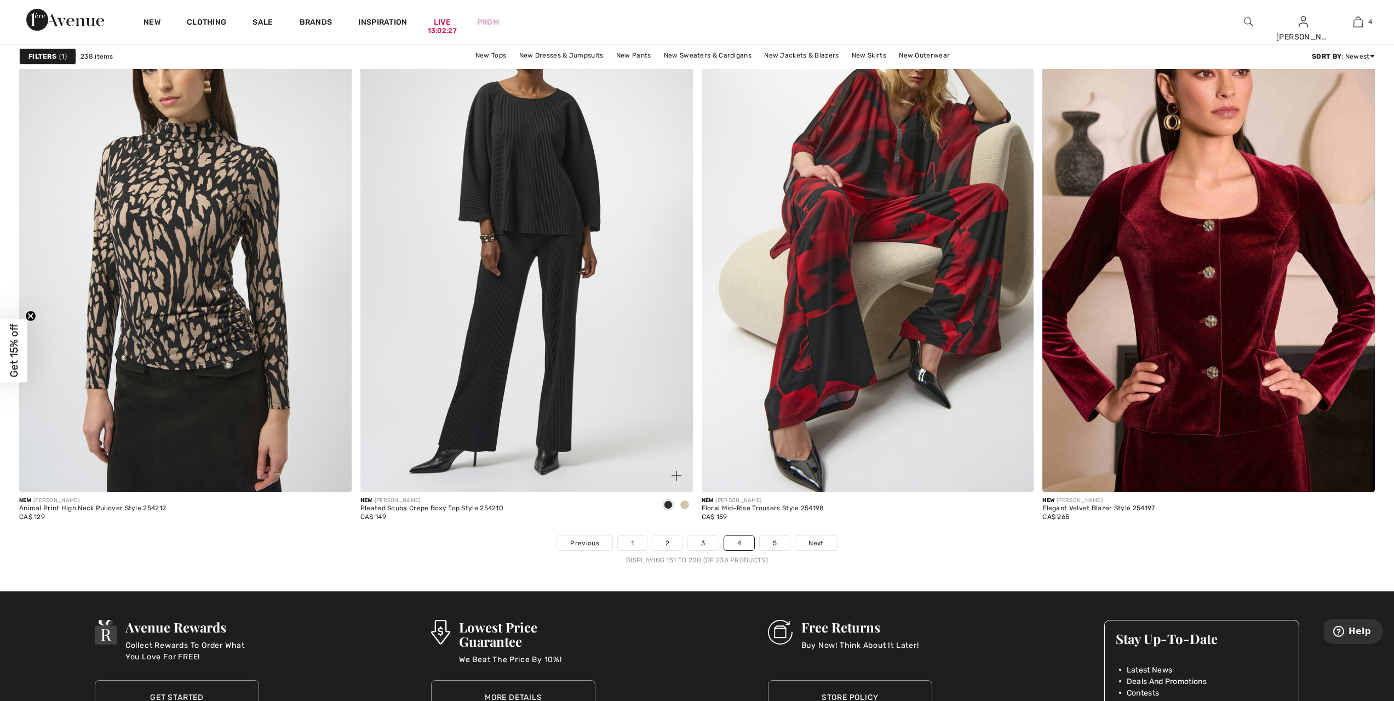
click at [547, 288] on img at bounding box center [526, 242] width 333 height 498
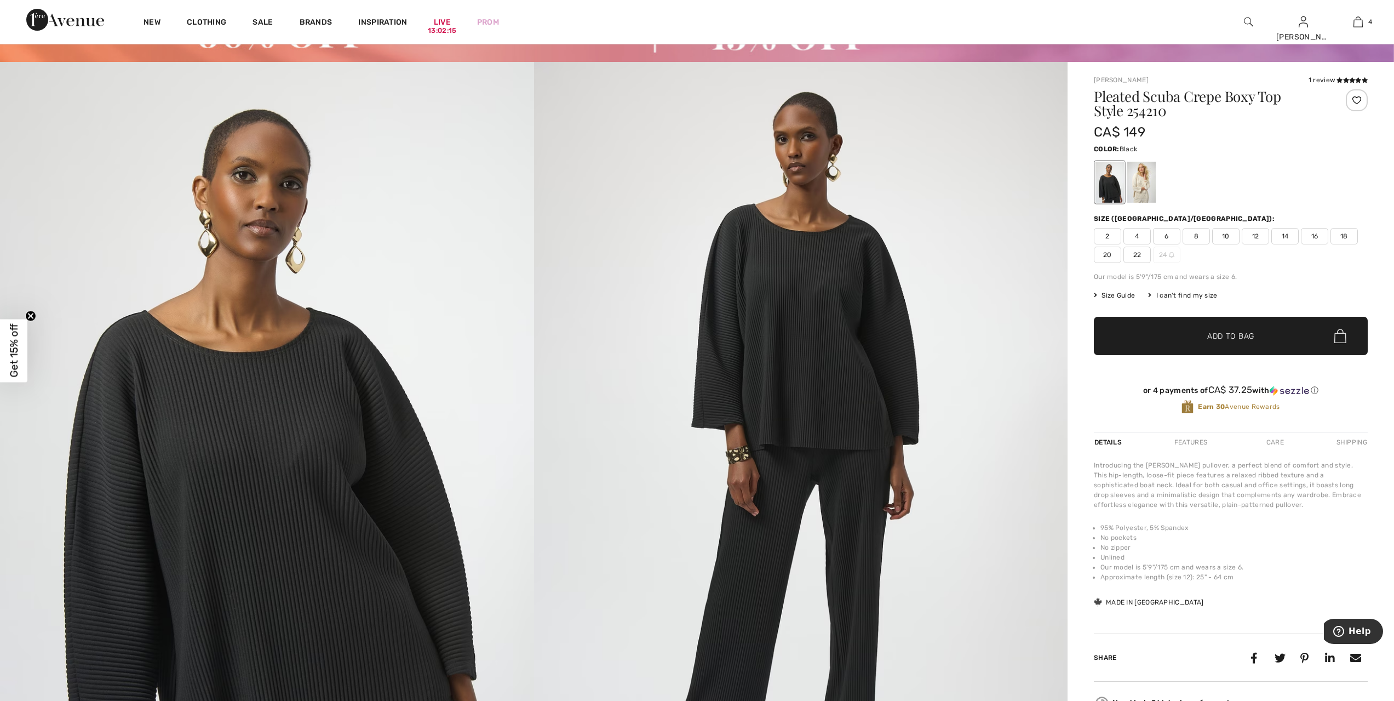
scroll to position [68, 0]
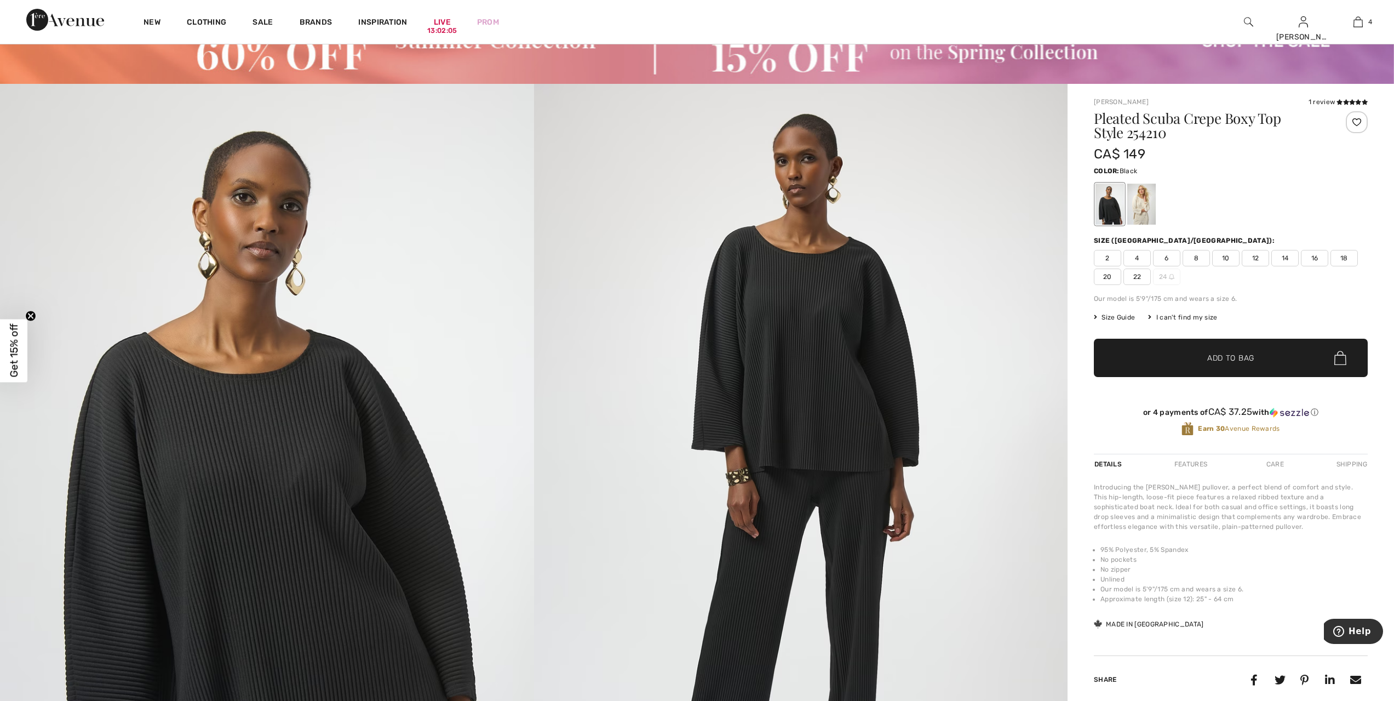
click at [1344, 255] on span "18" at bounding box center [1344, 258] width 27 height 16
click at [1102, 207] on div at bounding box center [1110, 204] width 28 height 41
click at [1235, 359] on span "Add to Bag" at bounding box center [1230, 358] width 47 height 12
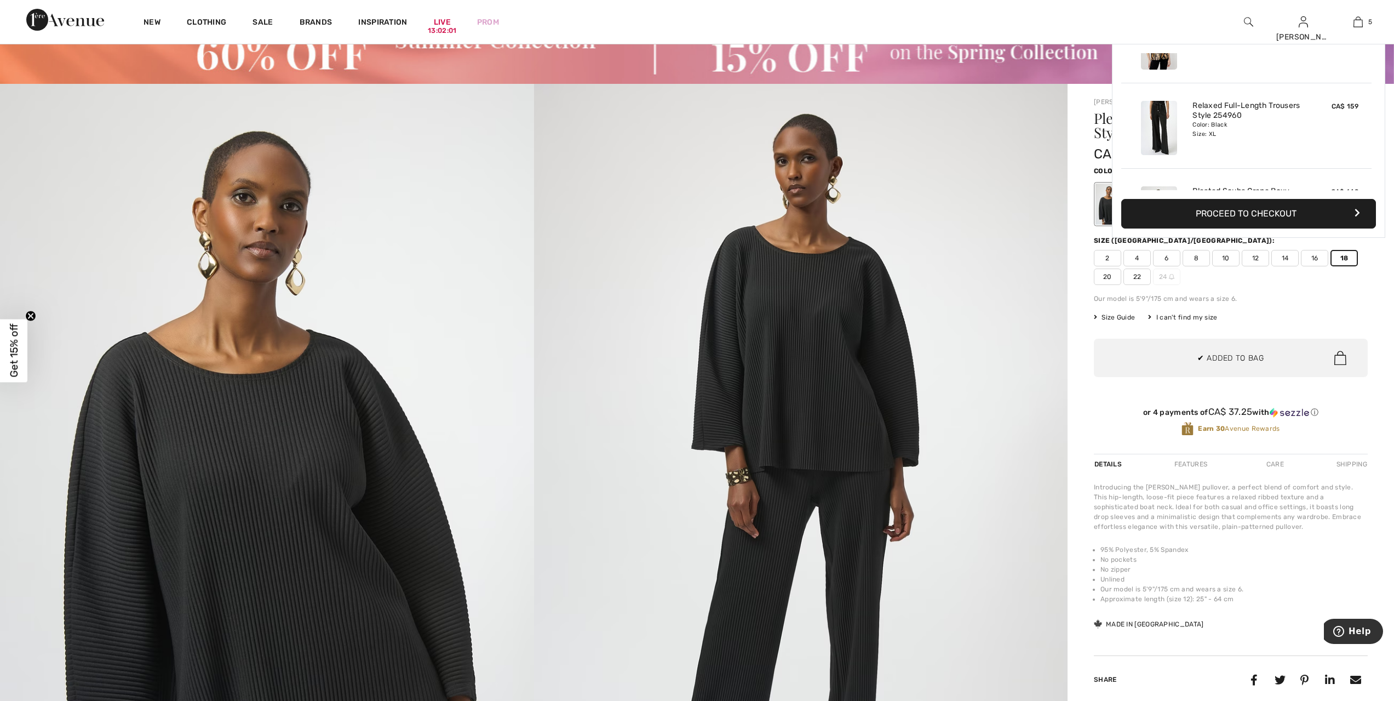
scroll to position [290, 0]
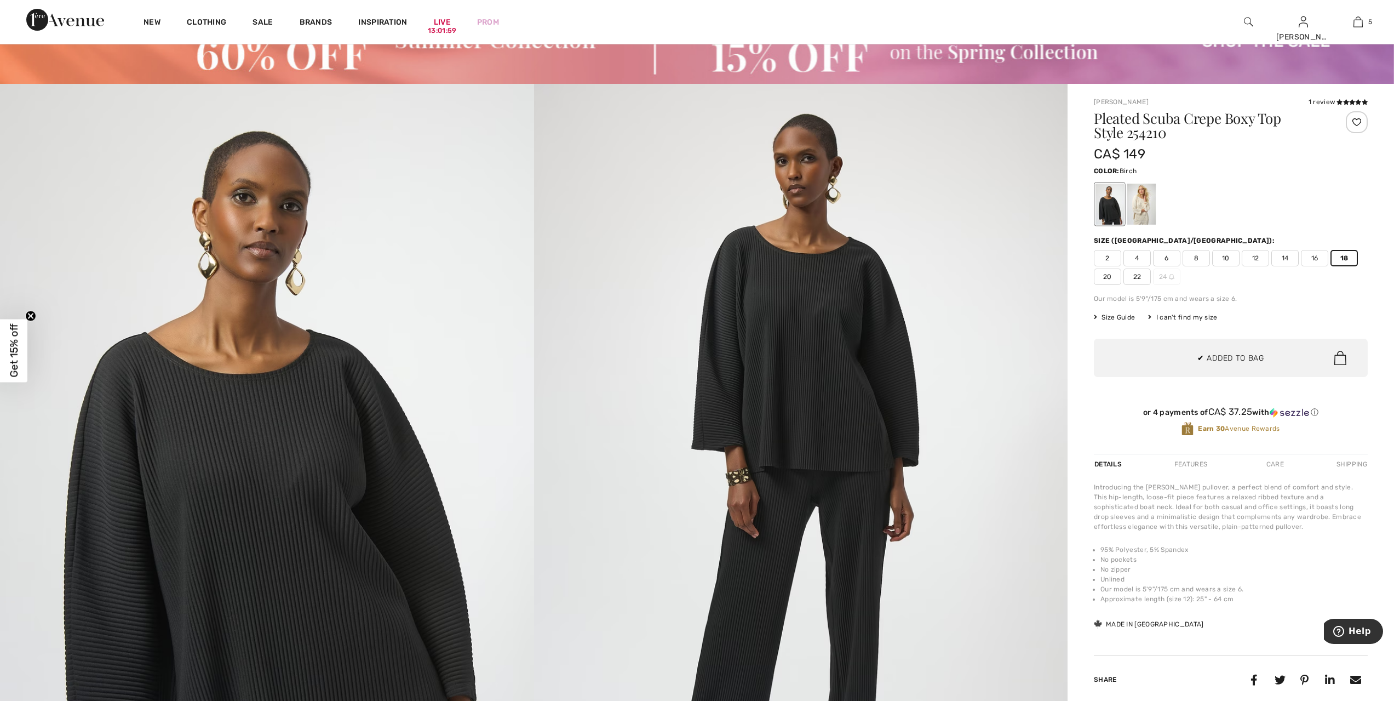
click at [1149, 215] on div at bounding box center [1141, 204] width 28 height 41
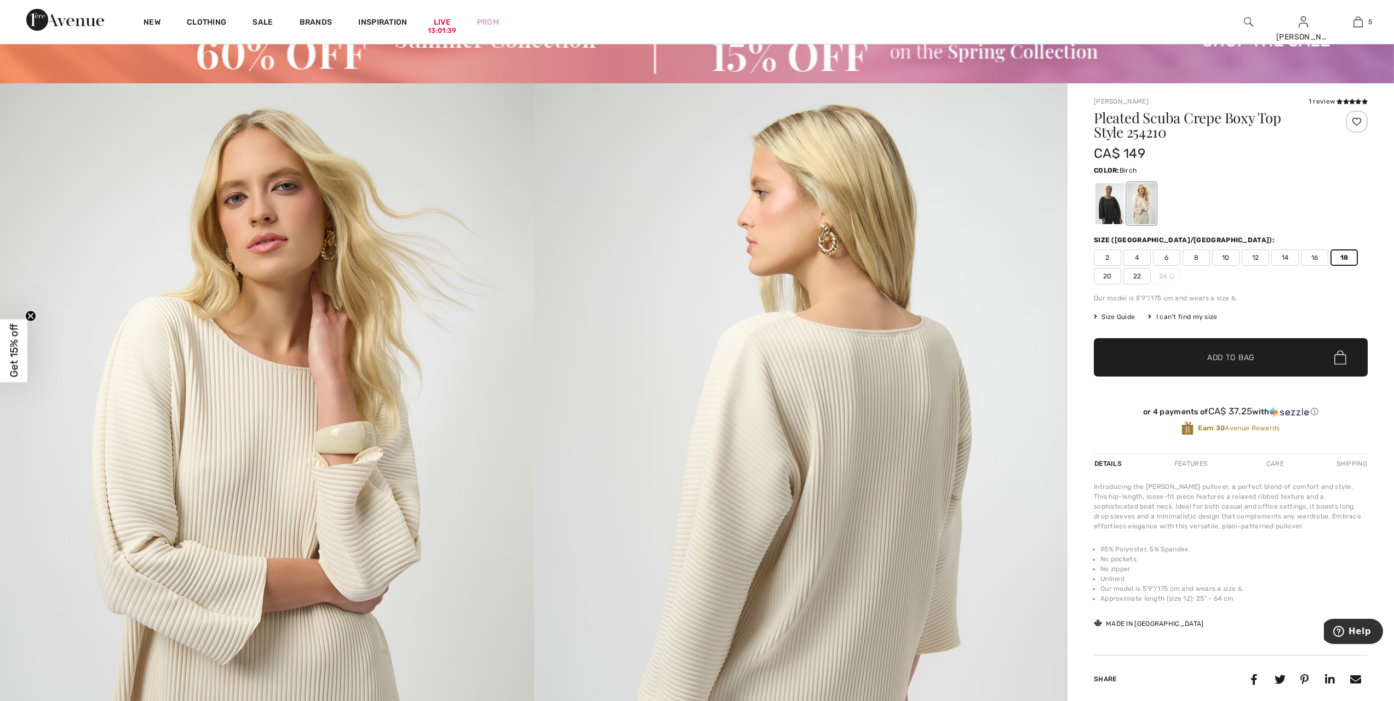
scroll to position [68, 0]
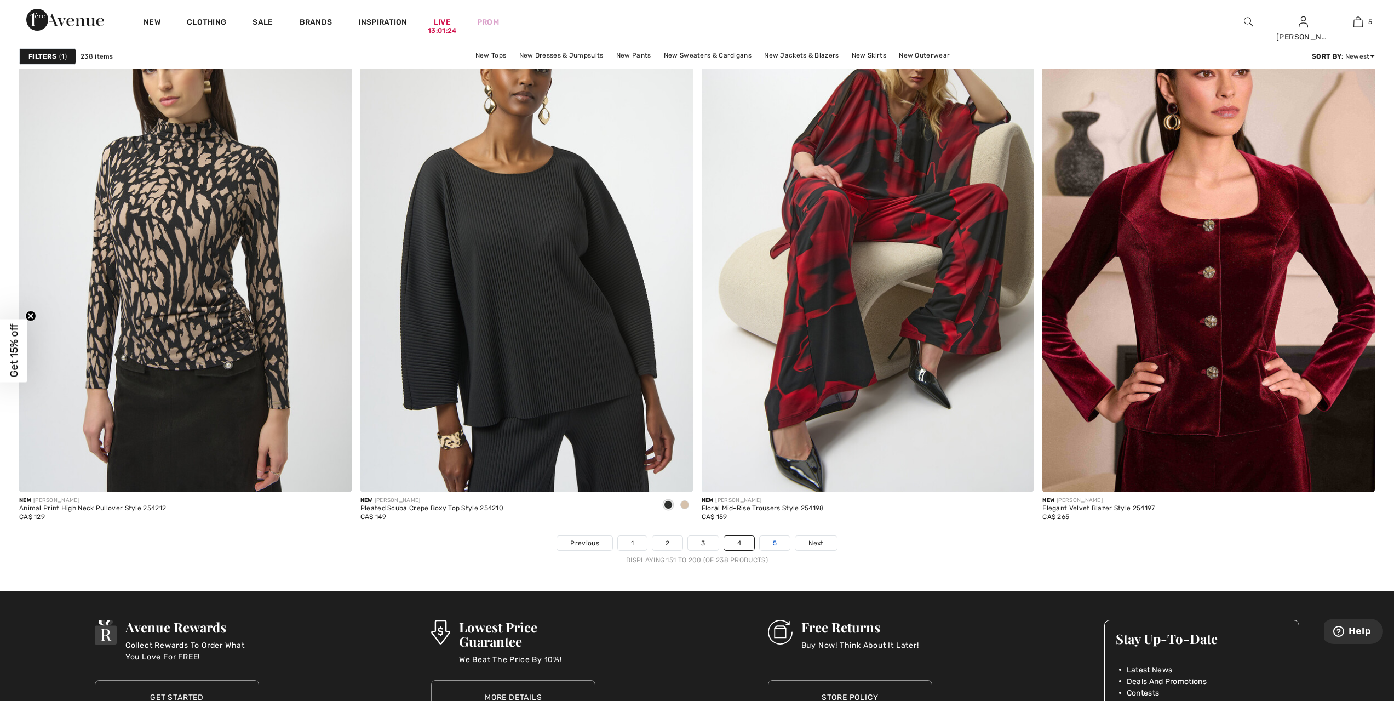
click at [775, 545] on link "5" at bounding box center [775, 543] width 30 height 14
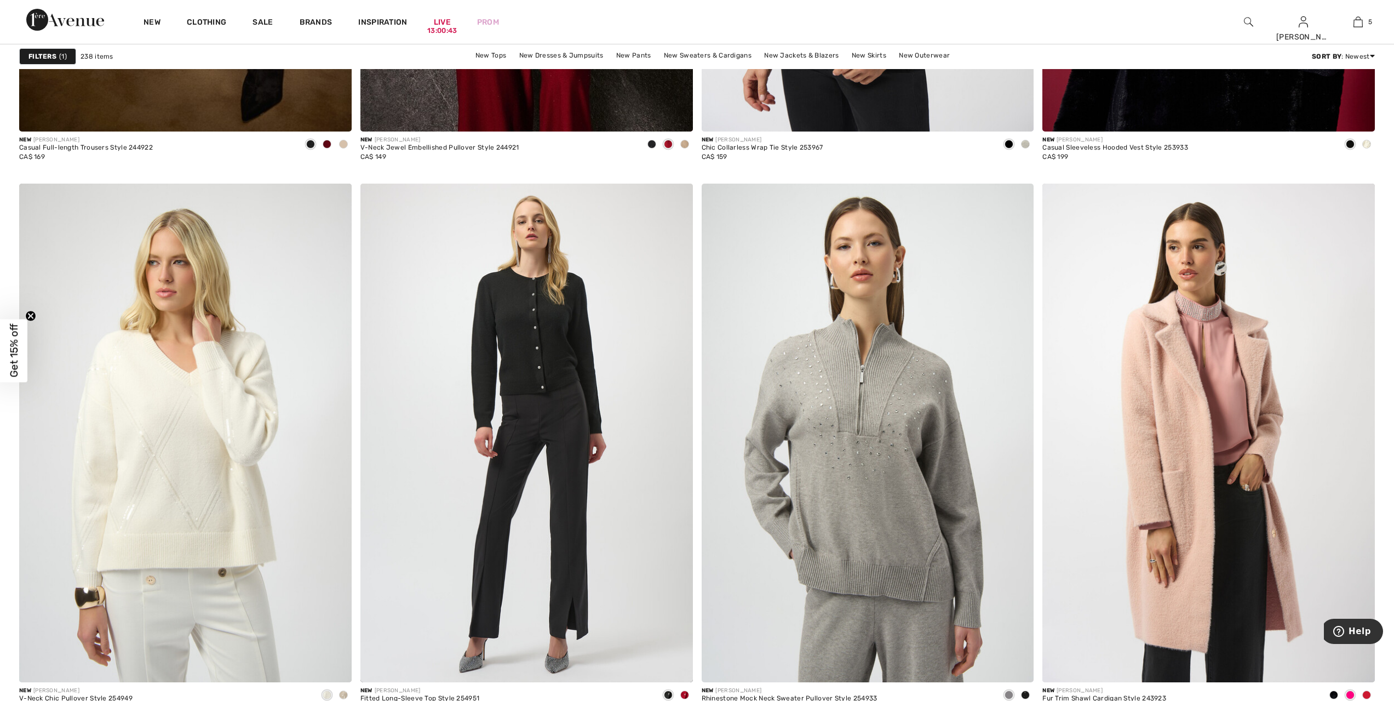
scroll to position [5939, 0]
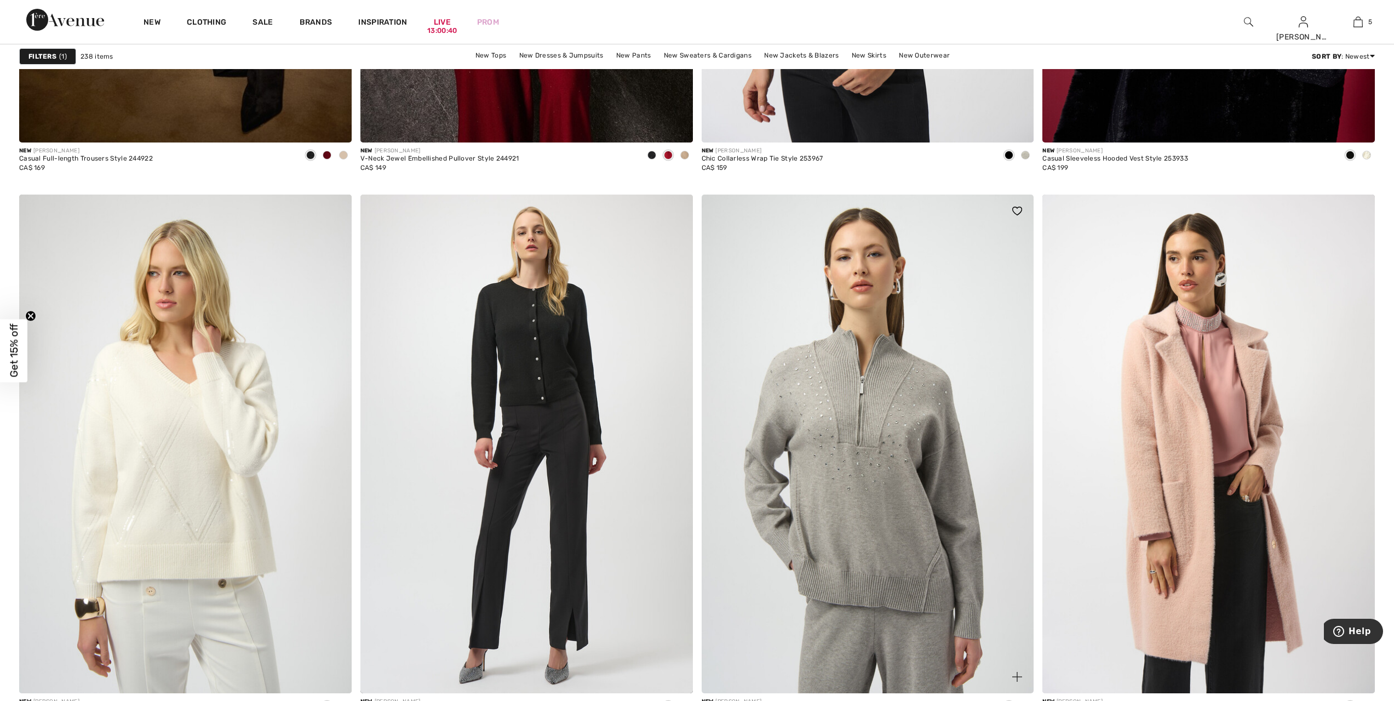
click at [885, 440] on img at bounding box center [868, 443] width 333 height 498
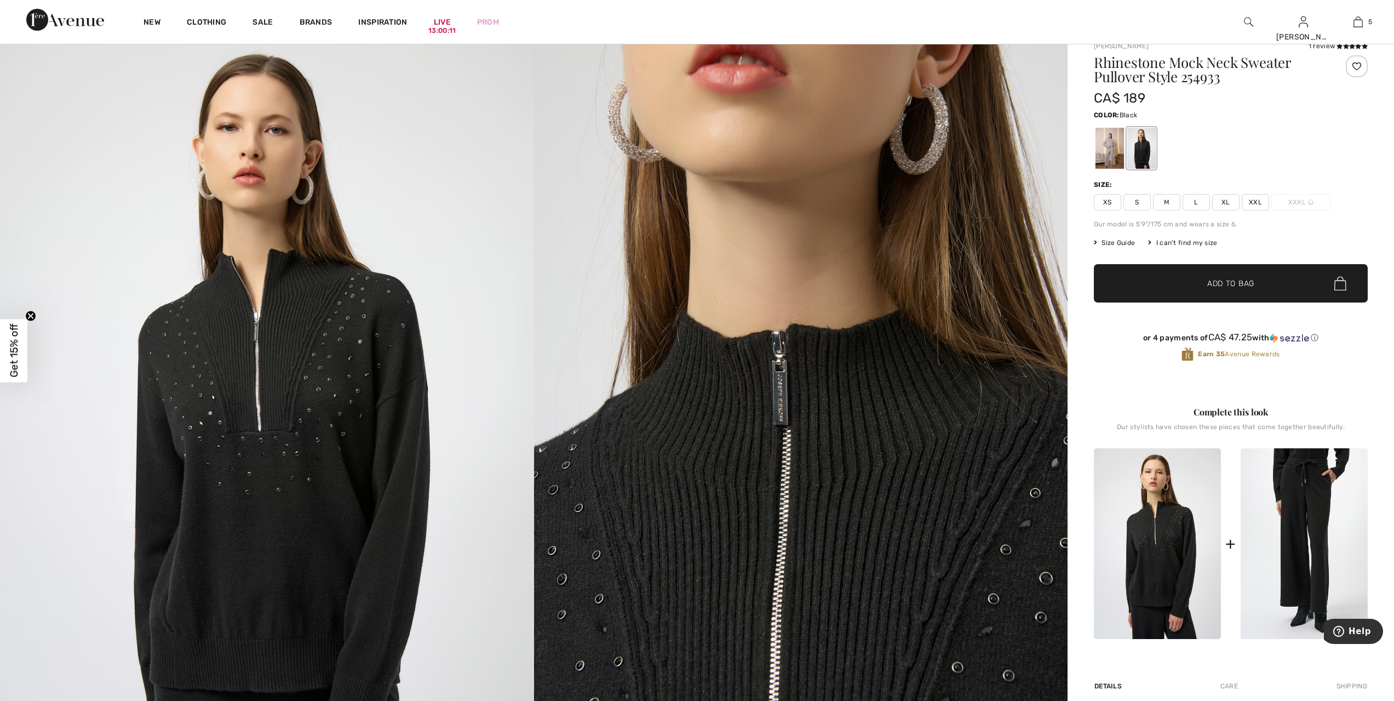
scroll to position [123, 0]
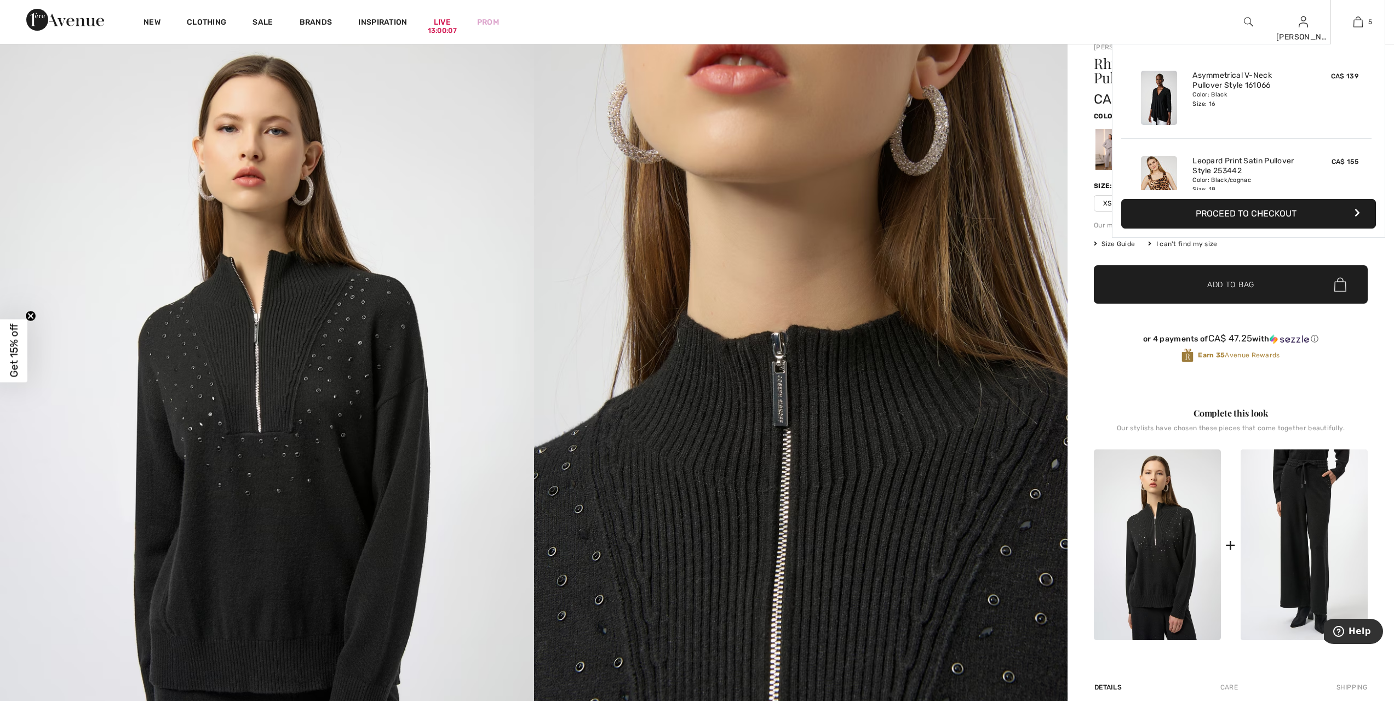
click at [1230, 214] on button "Proceed to Checkout" at bounding box center [1248, 214] width 255 height 30
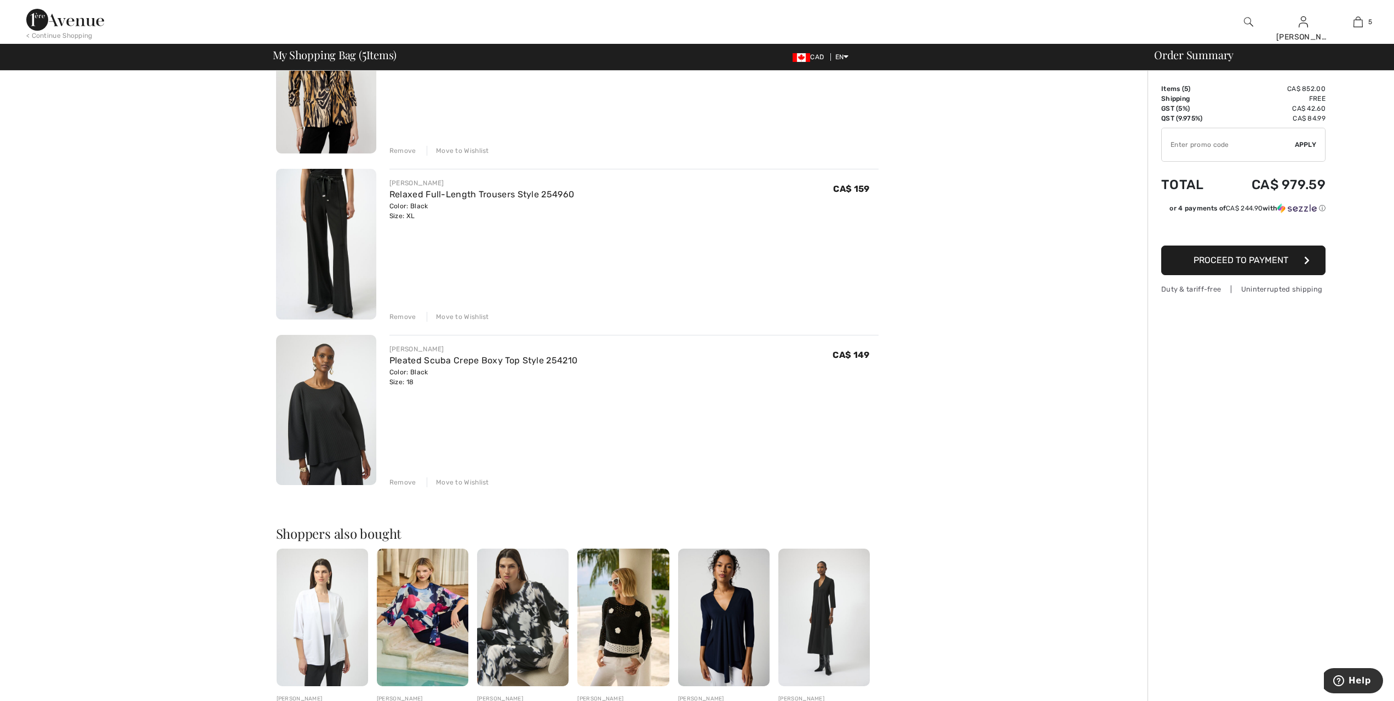
scroll to position [534, 0]
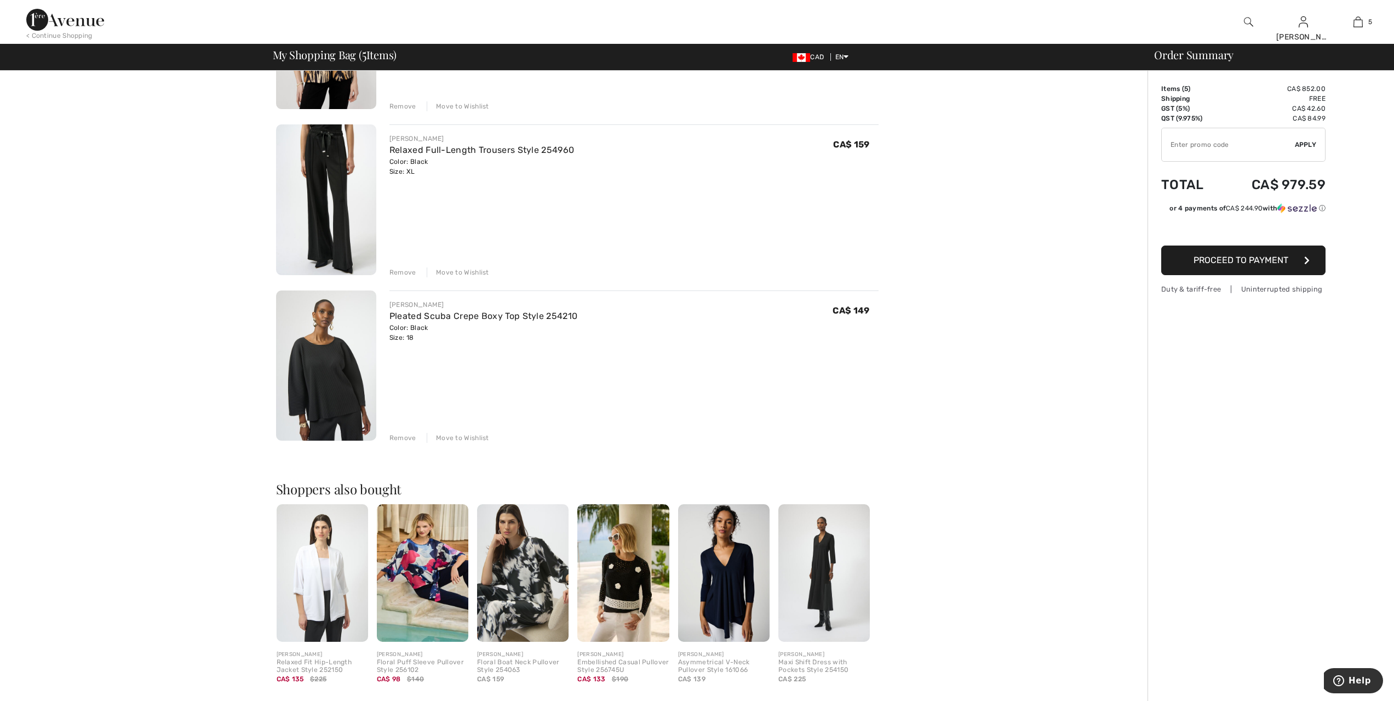
click at [349, 228] on img at bounding box center [326, 199] width 100 height 151
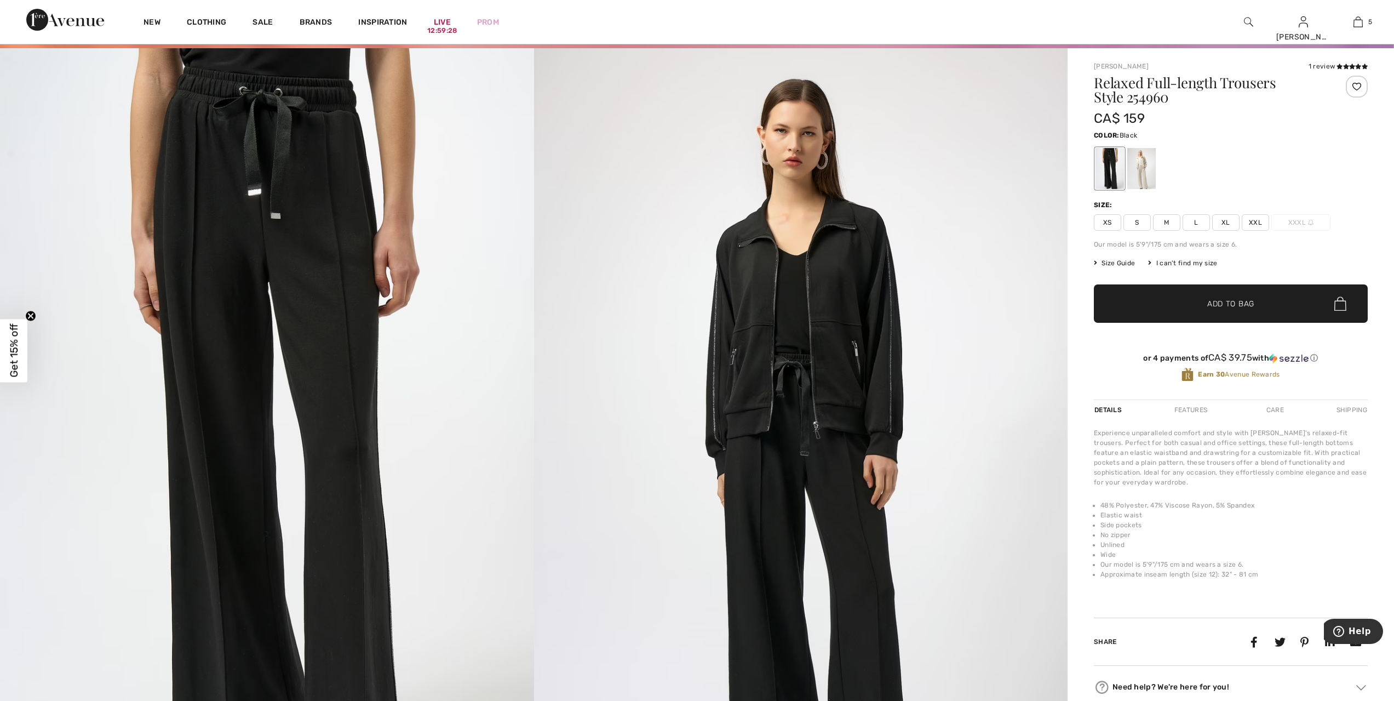
scroll to position [82, 0]
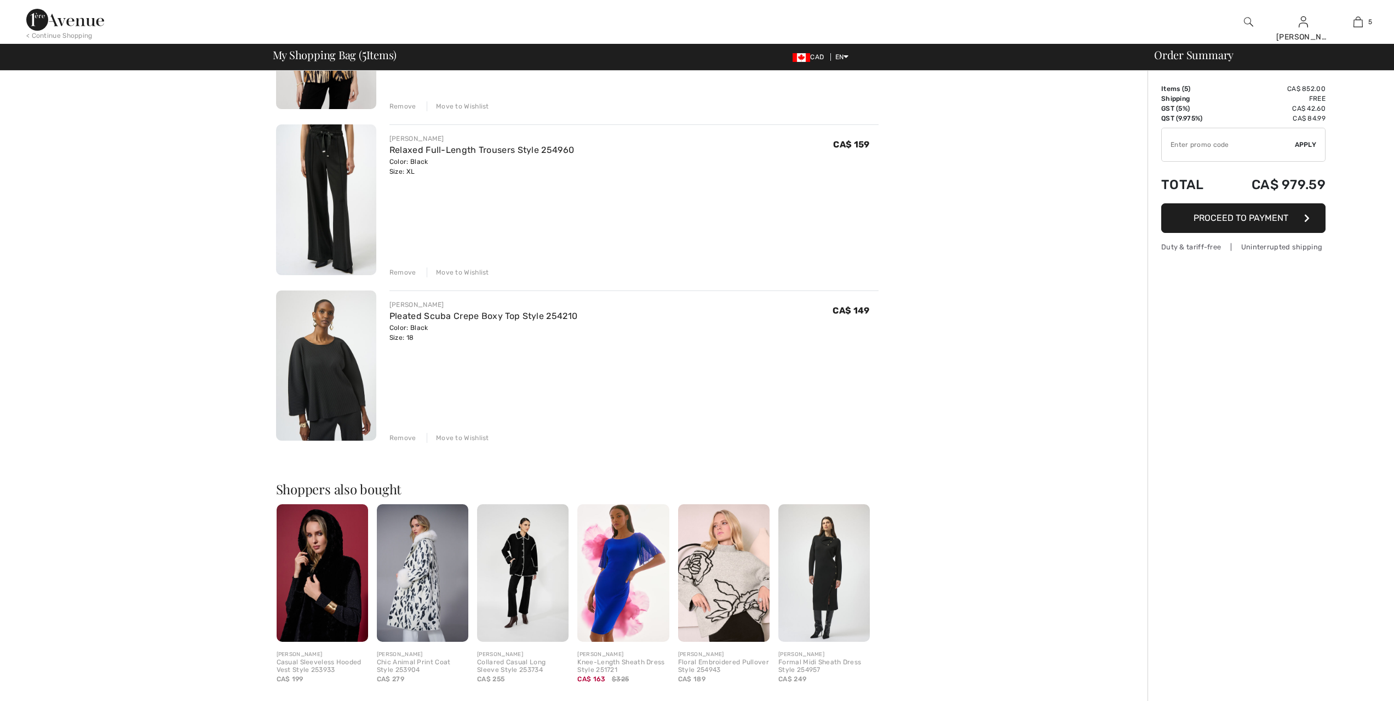
scroll to position [534, 0]
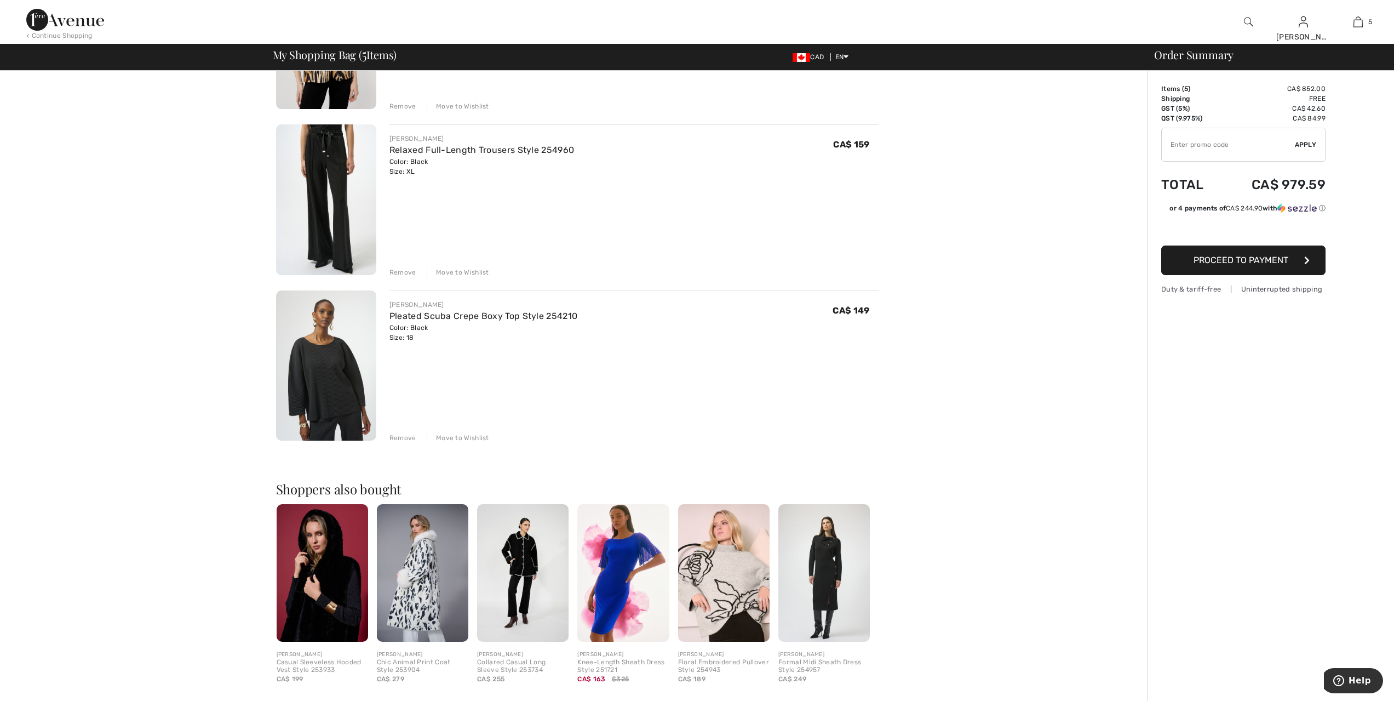
click at [317, 389] on img at bounding box center [326, 365] width 100 height 151
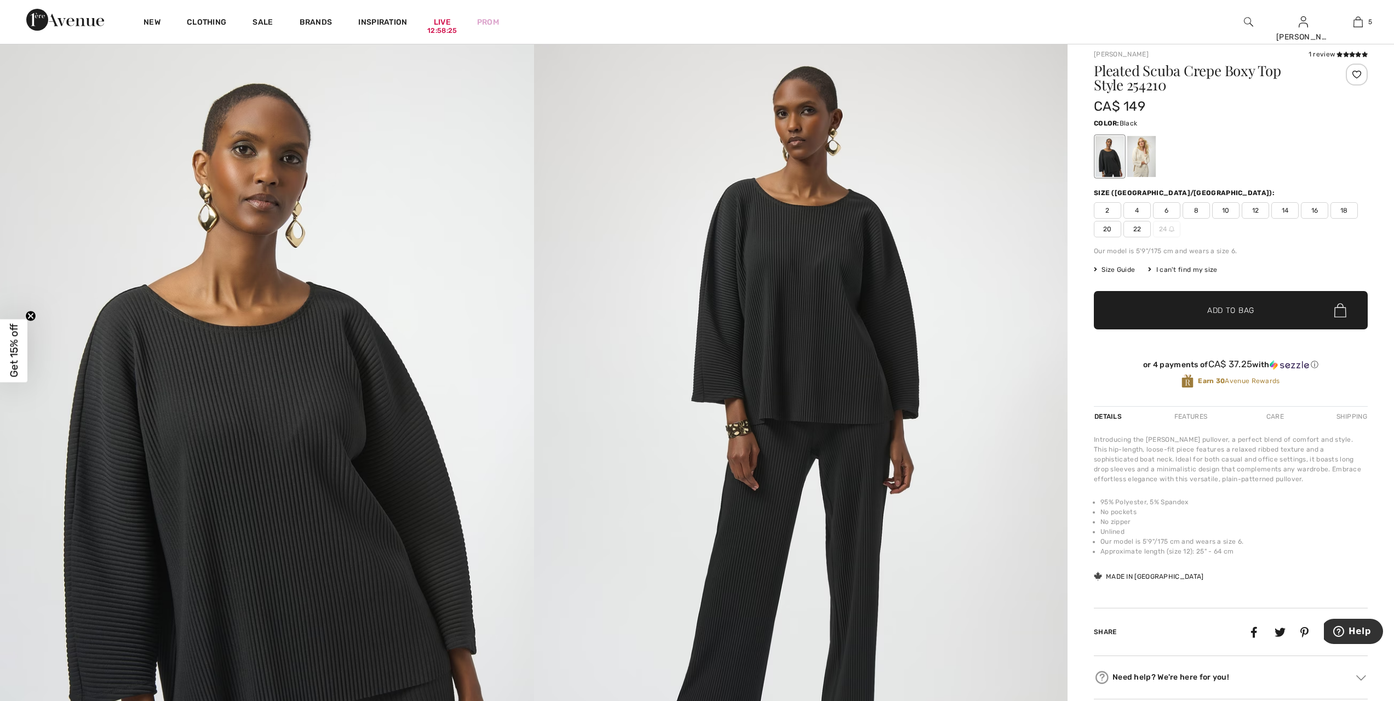
scroll to position [110, 0]
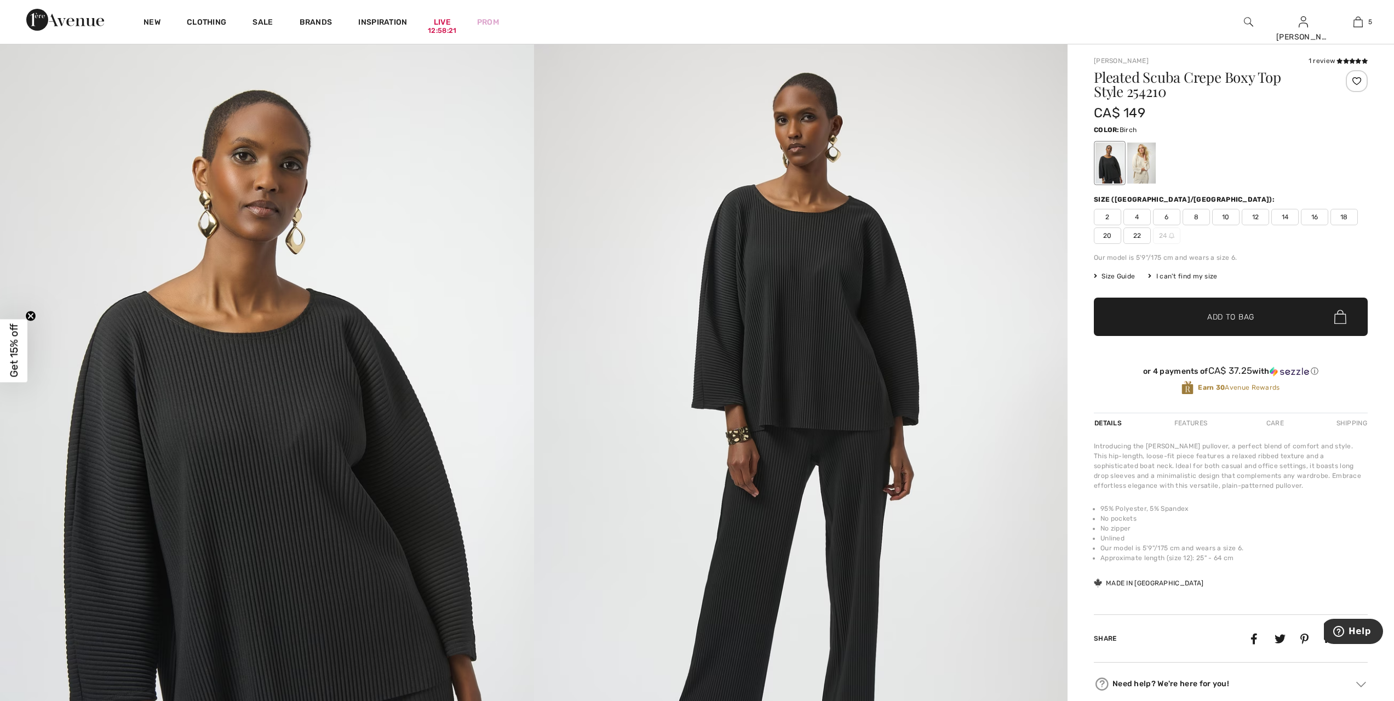
click at [1144, 176] on div at bounding box center [1141, 162] width 28 height 41
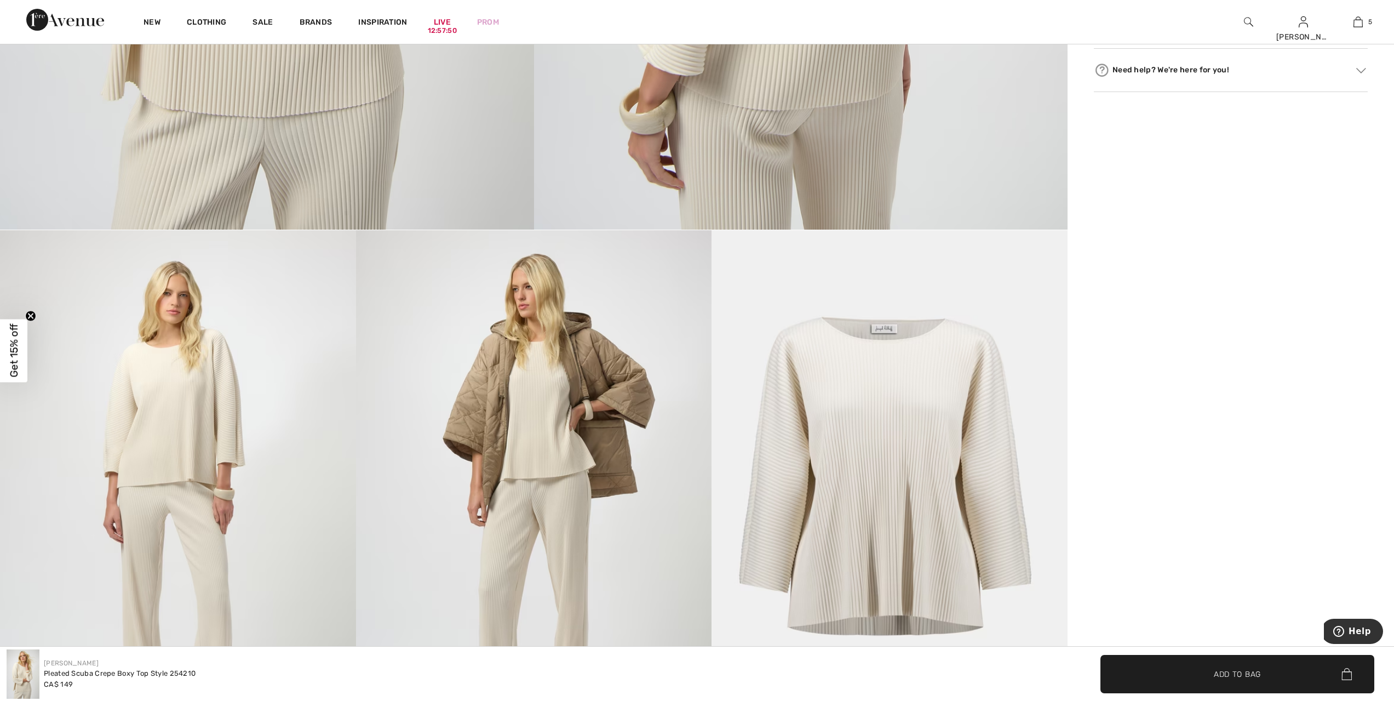
scroll to position [726, 0]
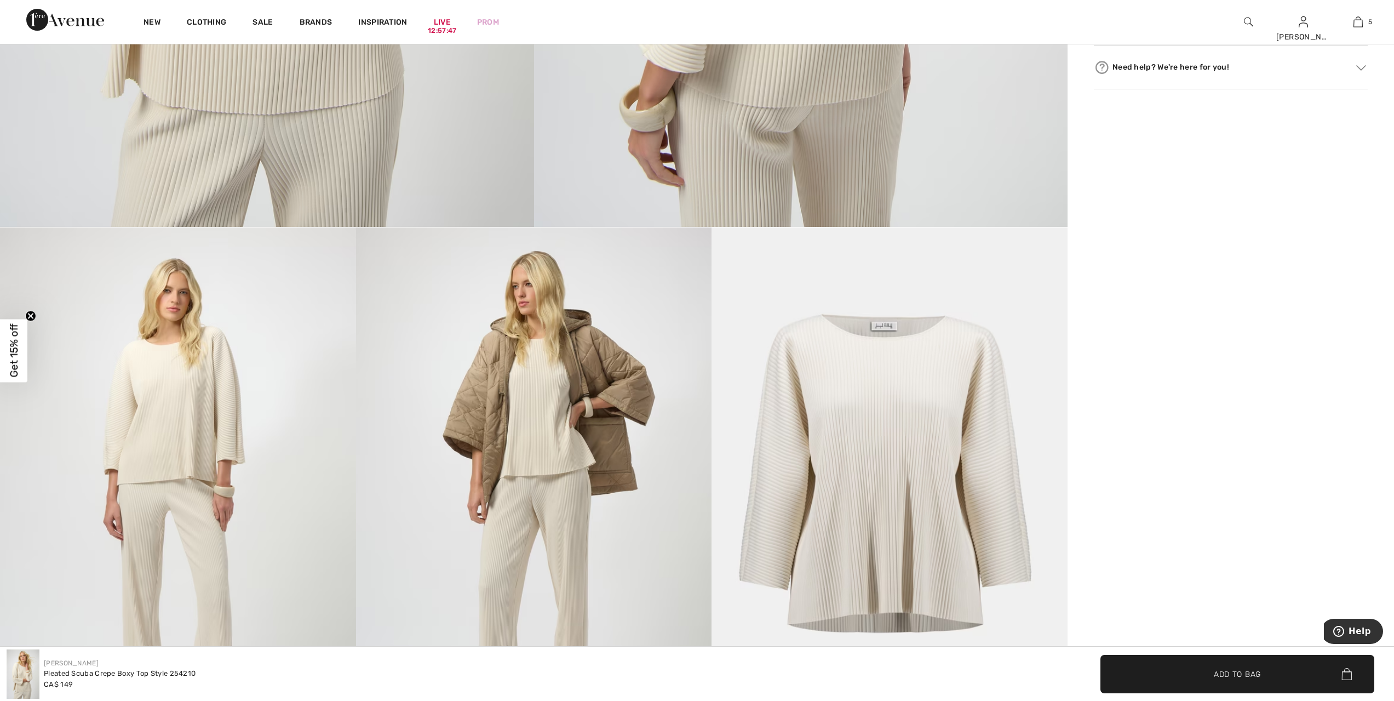
click at [495, 396] on img at bounding box center [534, 493] width 356 height 533
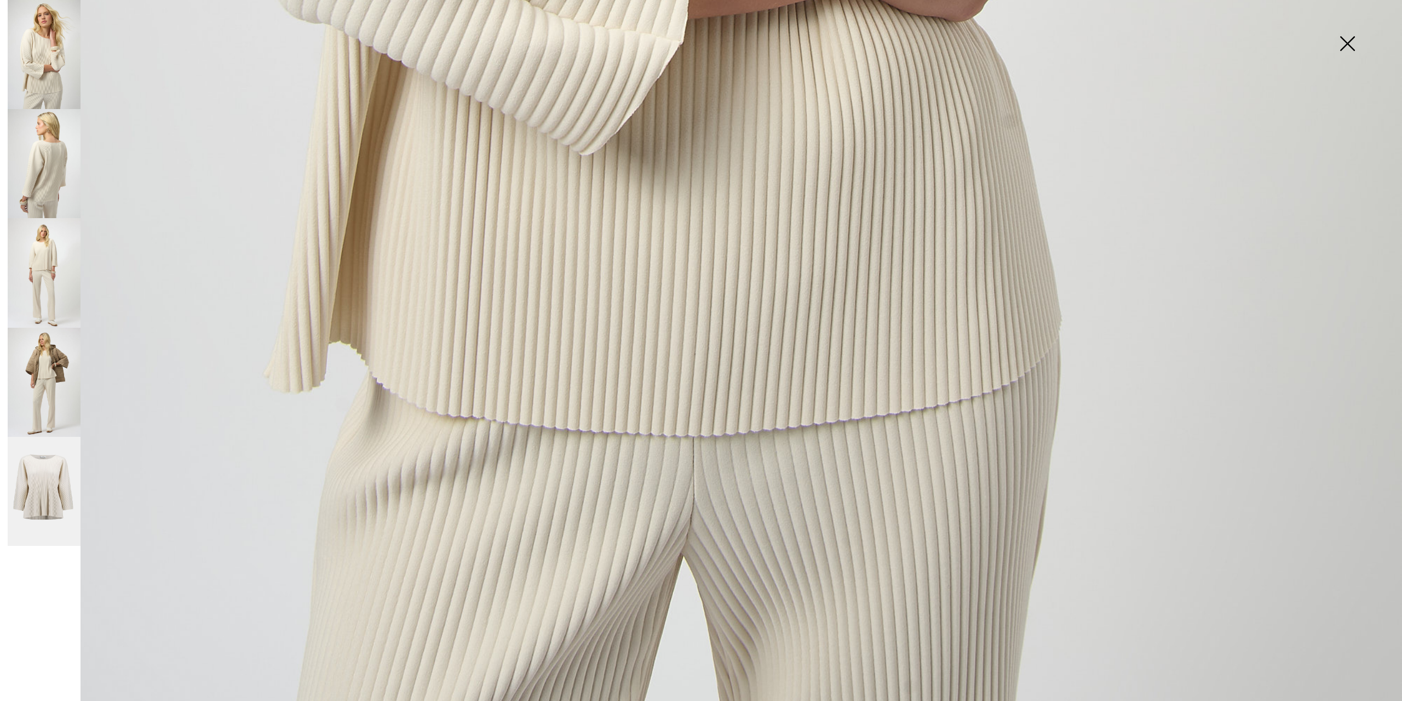
scroll to position [1389, 0]
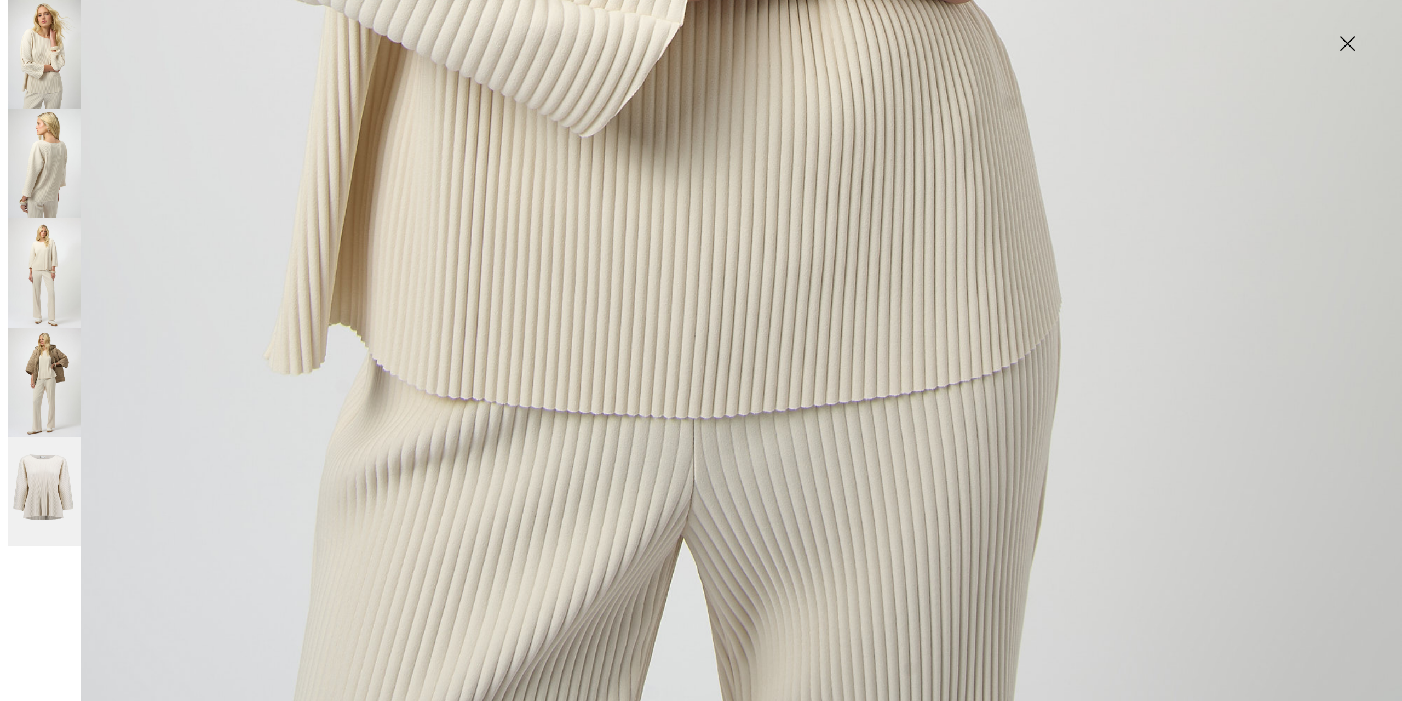
click at [49, 475] on img at bounding box center [44, 492] width 73 height 110
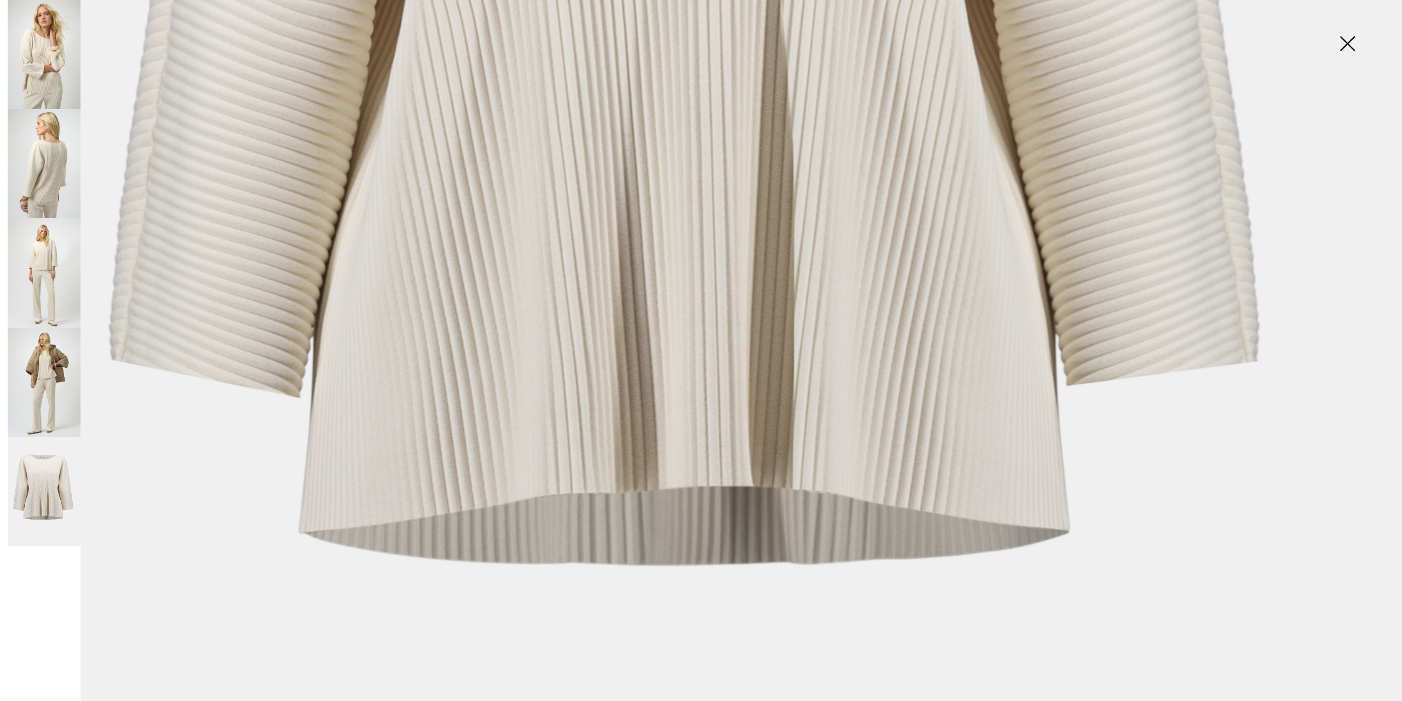
scroll to position [1033, 0]
click at [46, 367] on img at bounding box center [44, 382] width 73 height 109
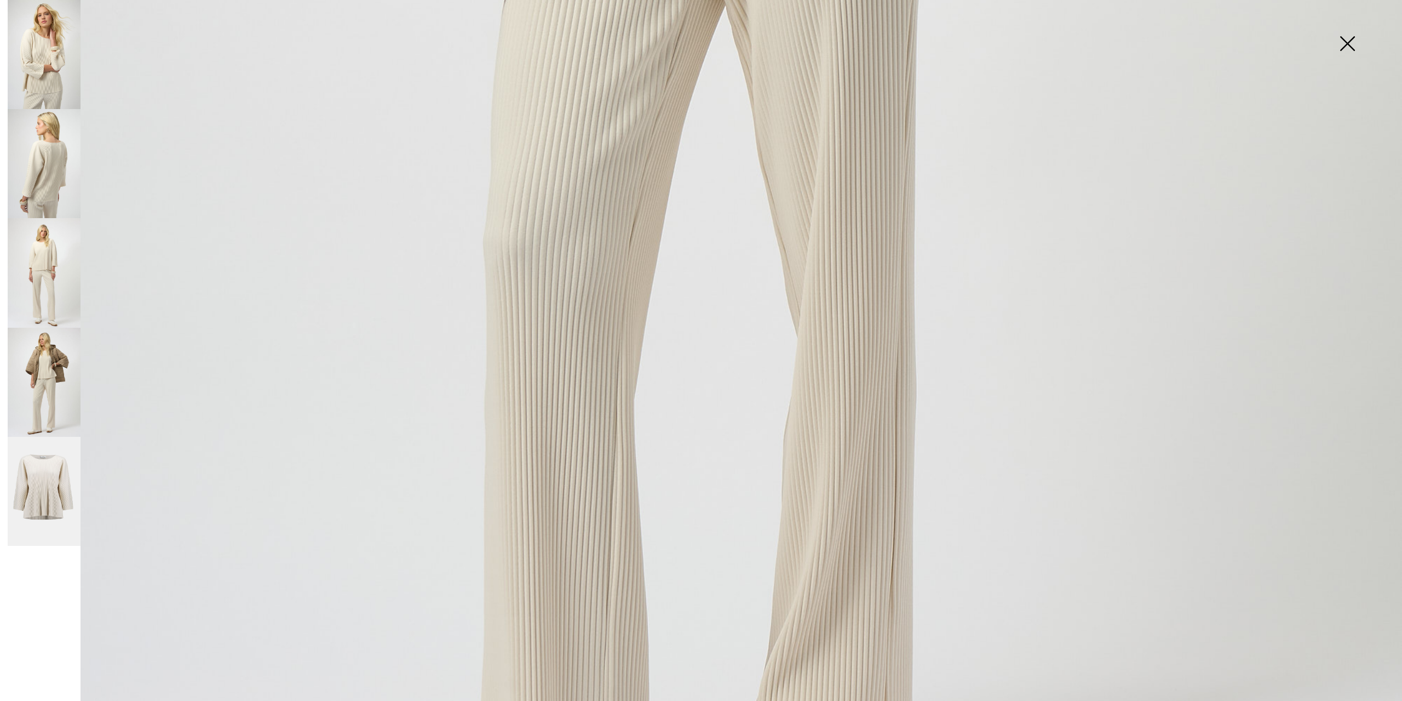
scroll to position [1156, 0]
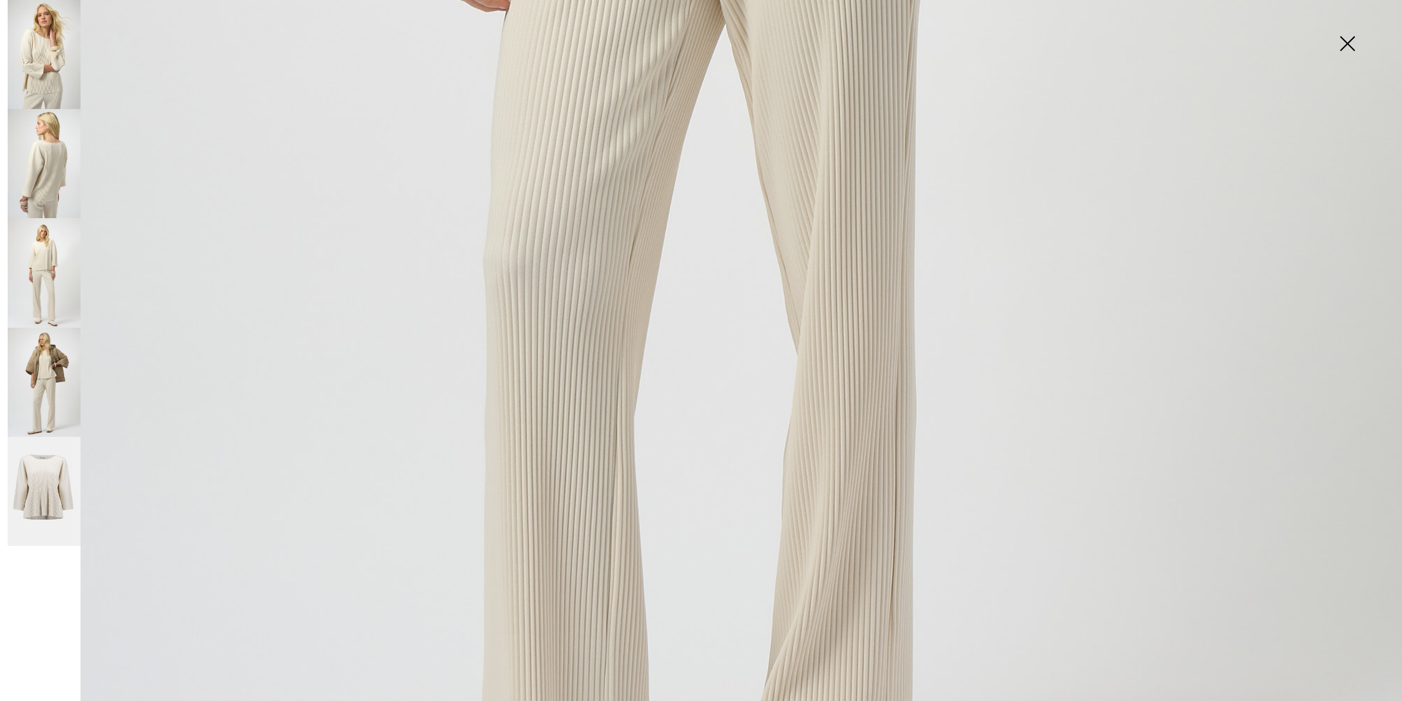
click at [1341, 40] on img at bounding box center [1347, 44] width 55 height 56
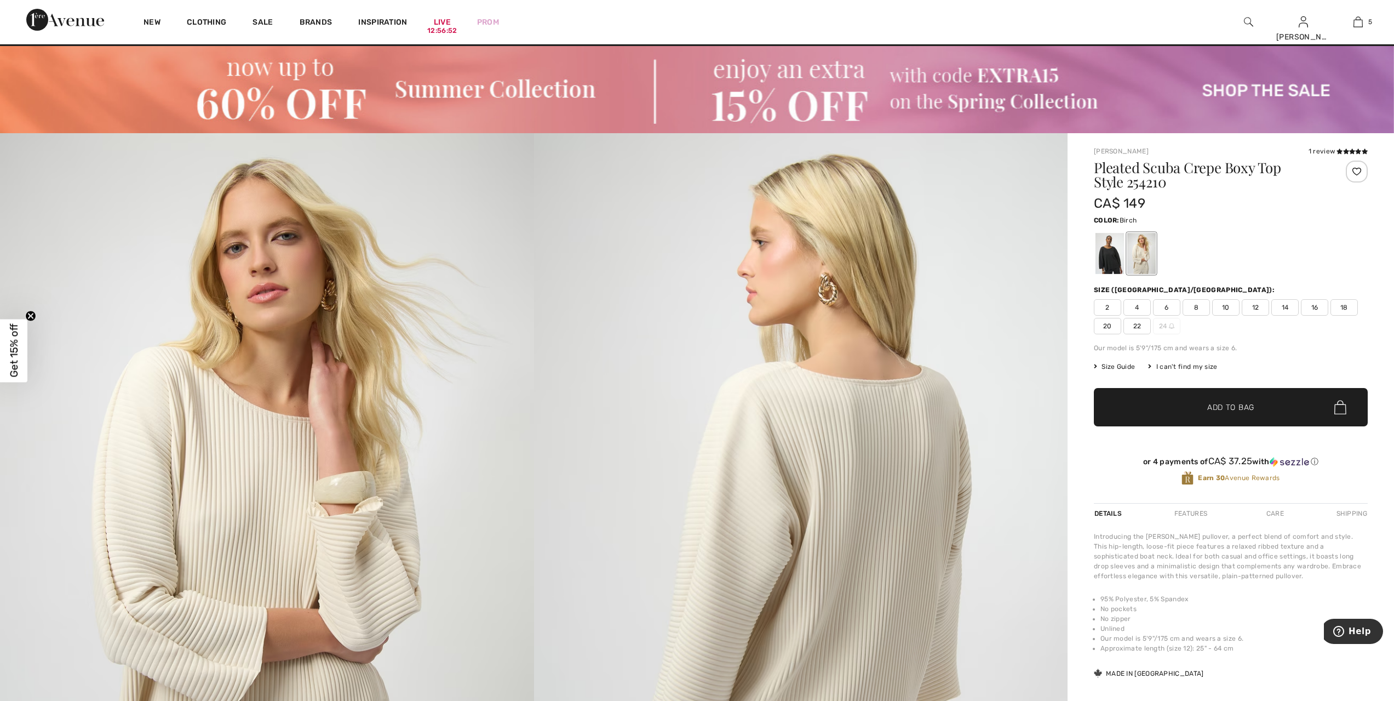
scroll to position [14, 0]
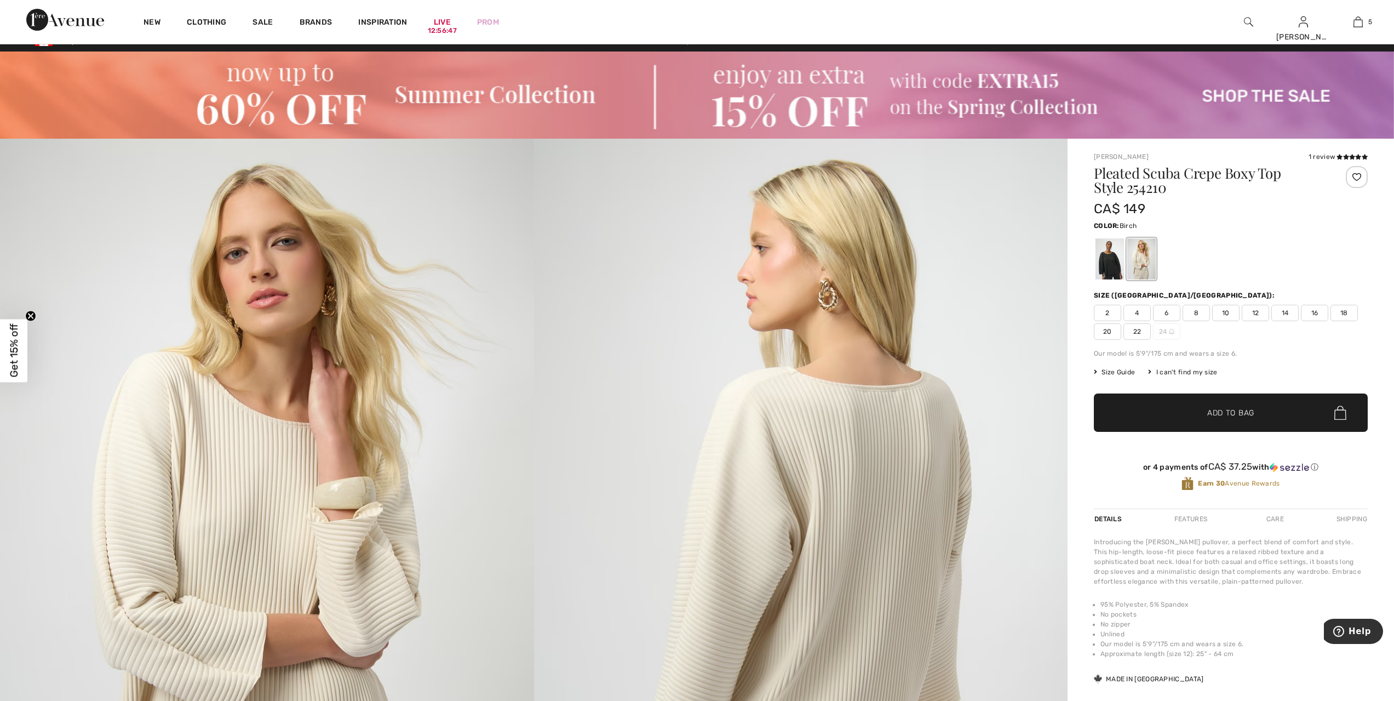
click at [1355, 173] on div at bounding box center [1357, 177] width 22 height 22
